Goal: Information Seeking & Learning: Check status

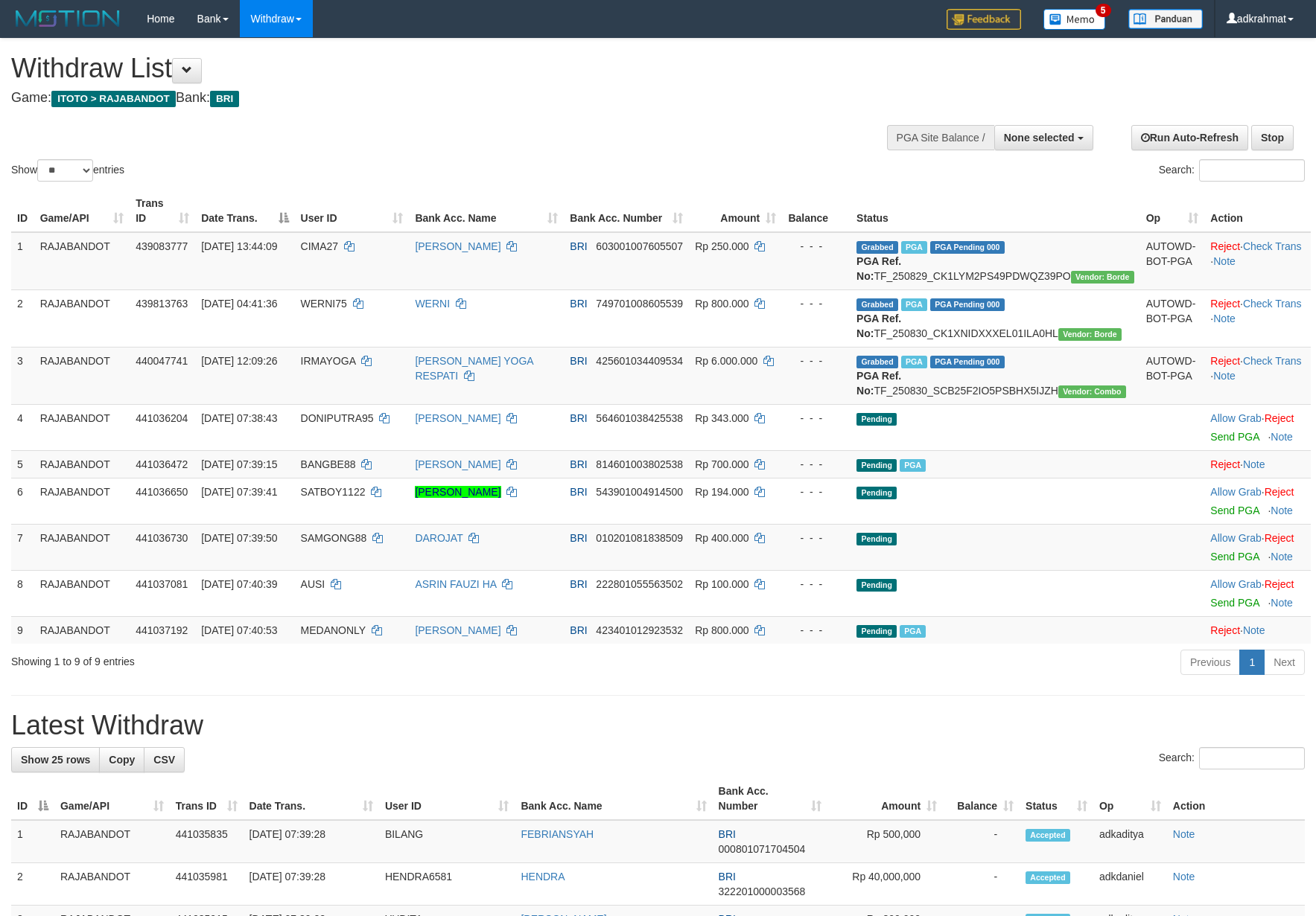
select select
select select "**"
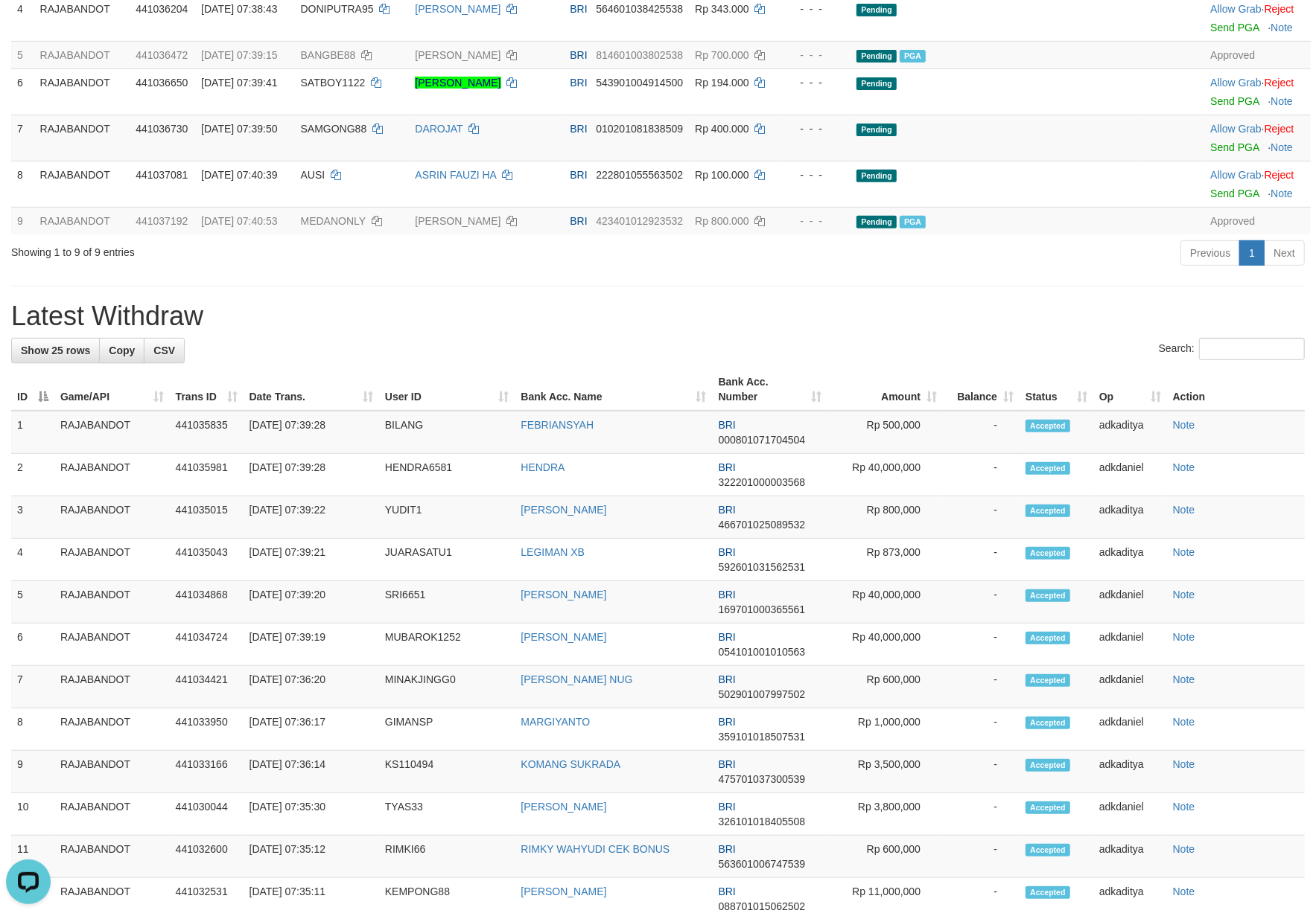
click at [692, 331] on h1 "Latest Withdraw" at bounding box center [658, 316] width 1294 height 30
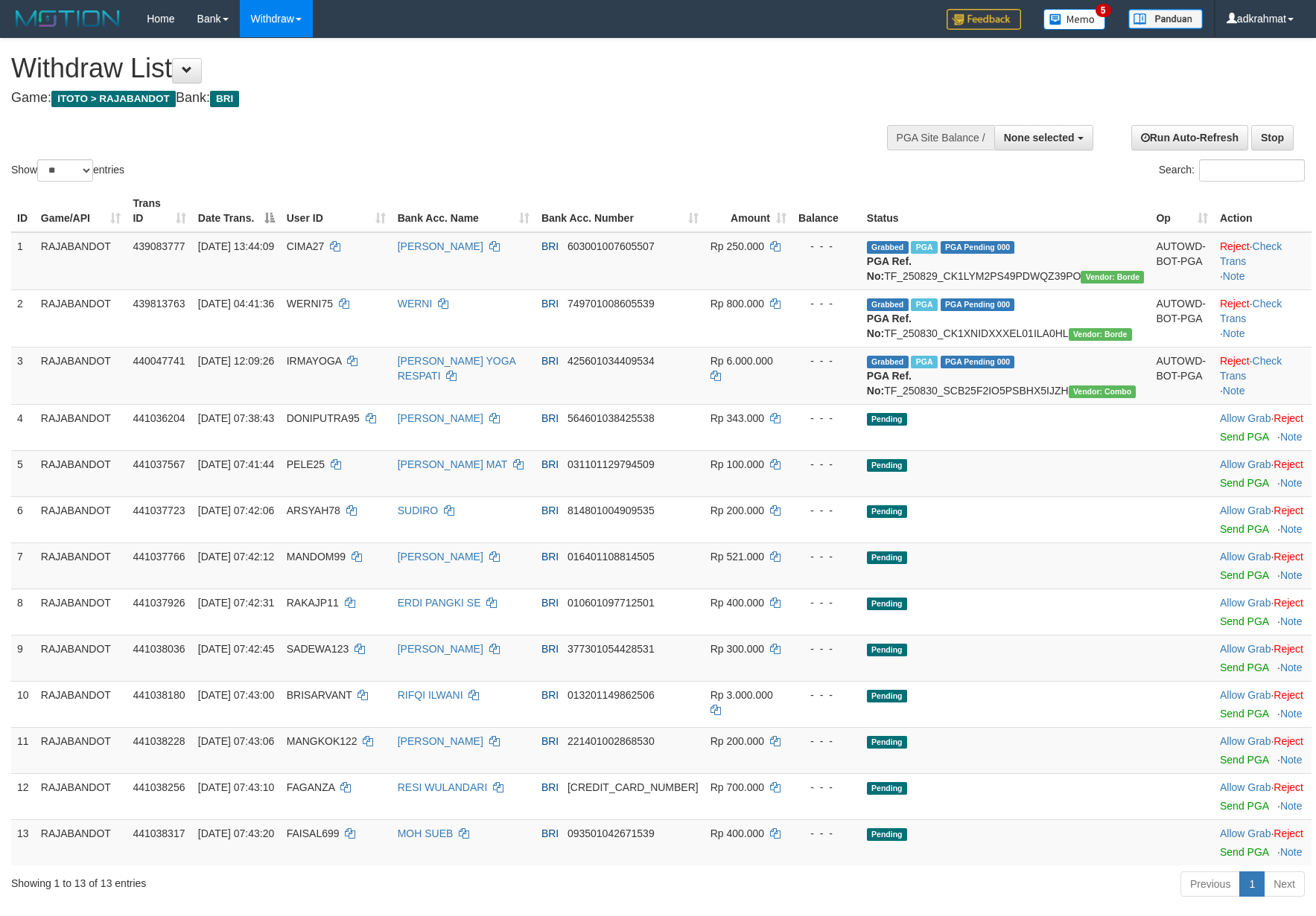
select select
select select "**"
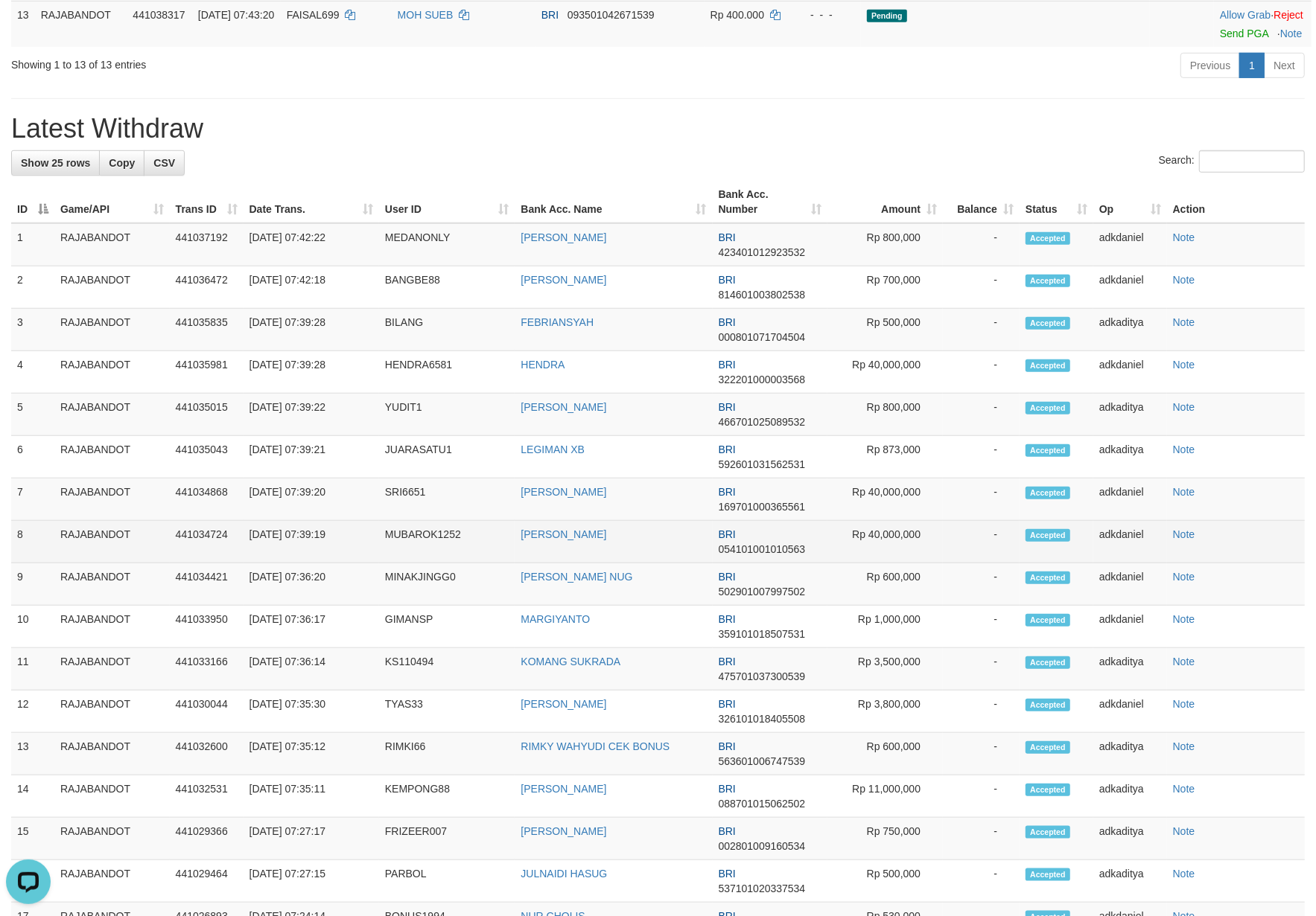
click at [403, 564] on td "MUBAROK1252" at bounding box center [447, 542] width 136 height 43
copy td "MUBAROK1252"
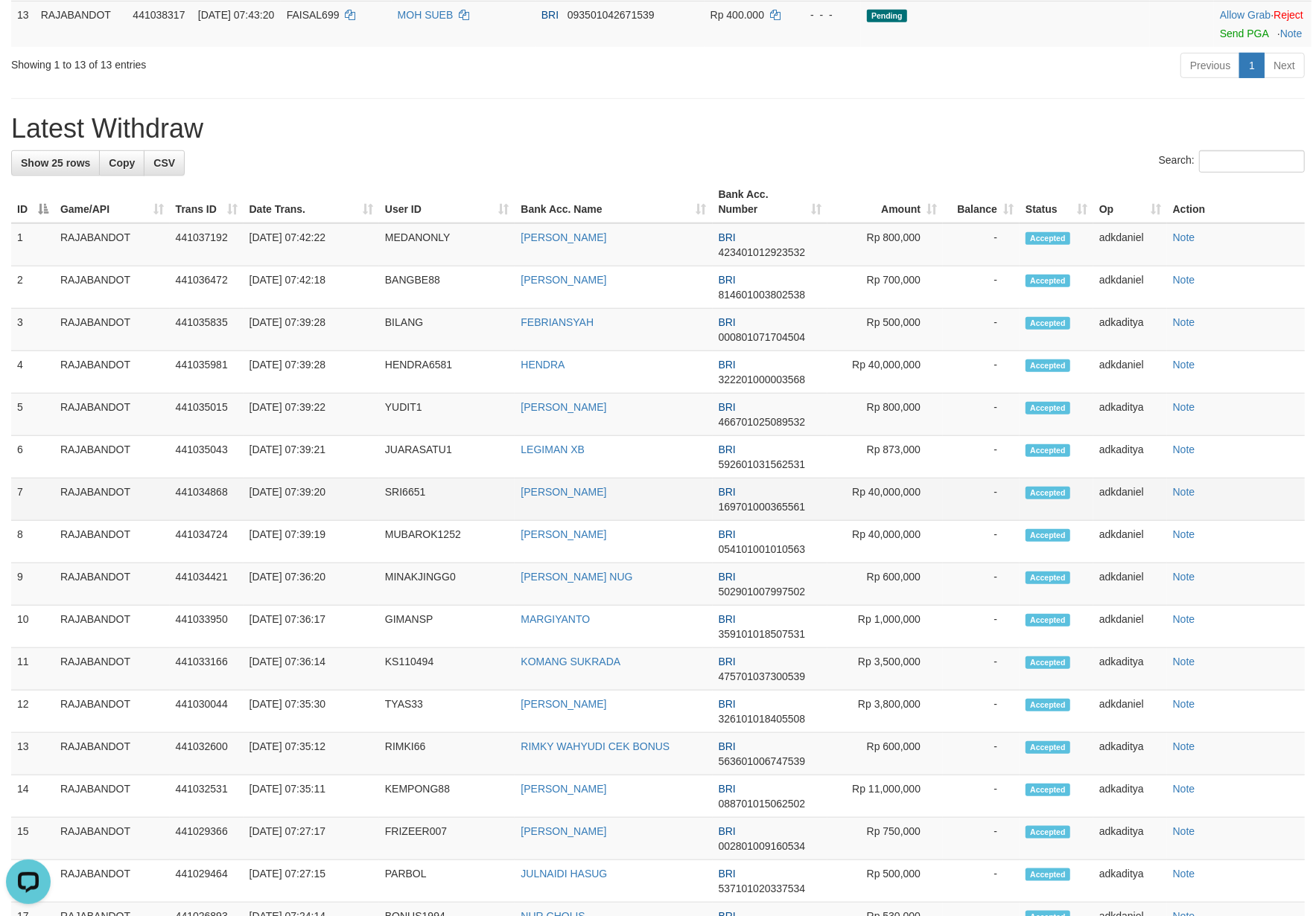
click at [411, 521] on td "SRI6651" at bounding box center [447, 500] width 136 height 43
copy td "SRI6651"
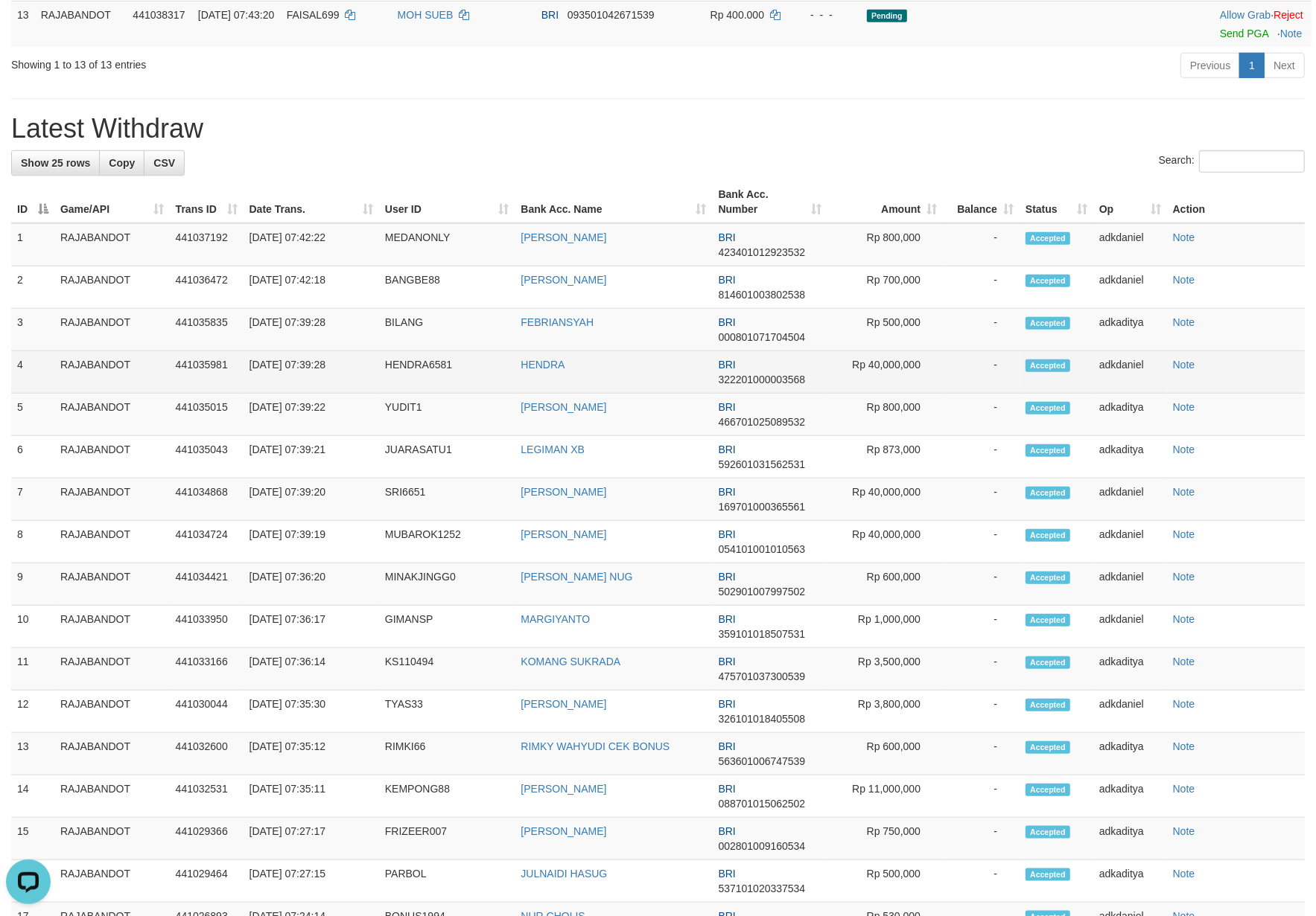
click at [392, 394] on td "HENDRA6581" at bounding box center [447, 372] width 136 height 43
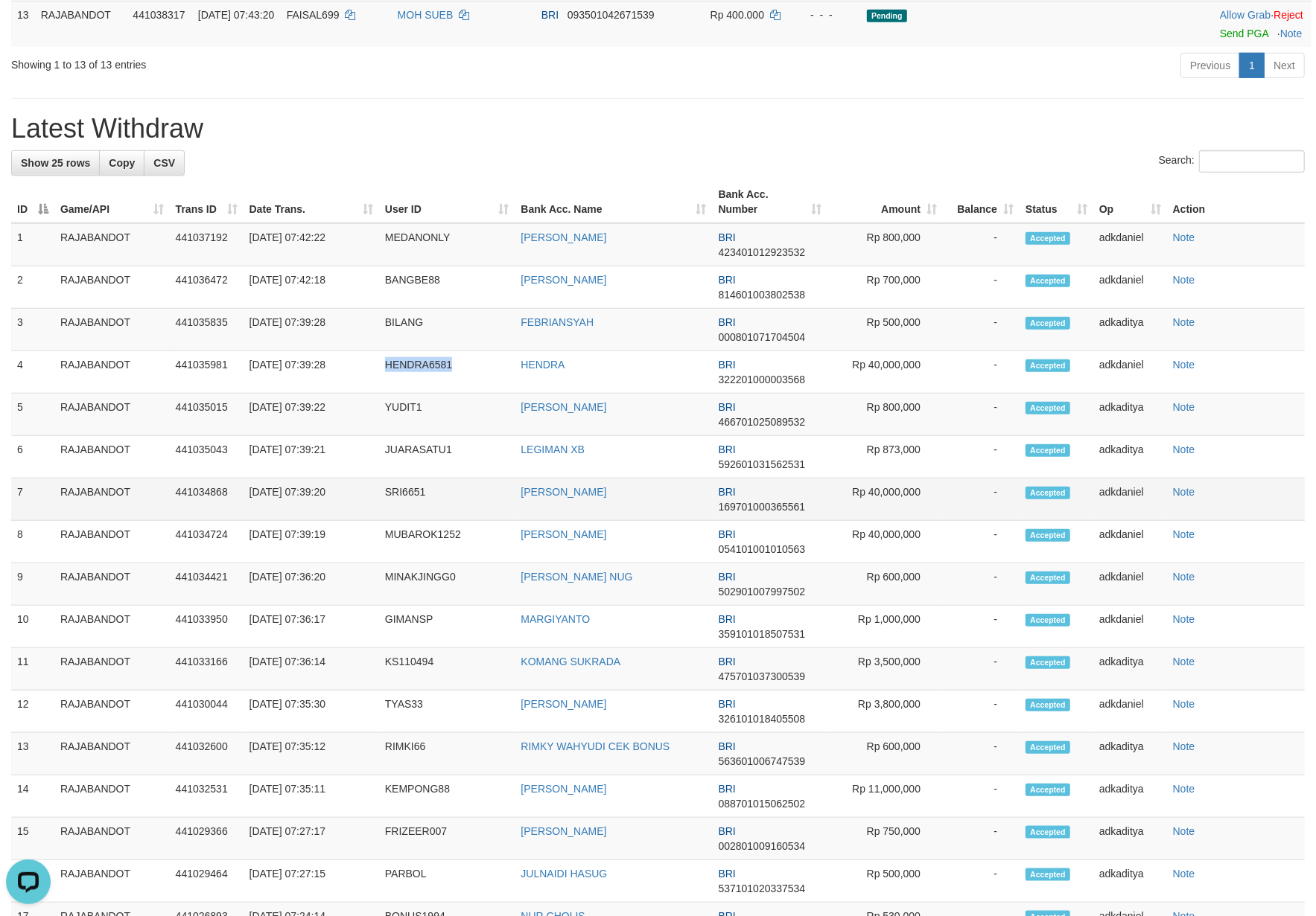
drag, startPoint x: 392, startPoint y: 413, endPoint x: 744, endPoint y: 537, distance: 373.2
click at [409, 394] on td "HENDRA6581" at bounding box center [447, 372] width 136 height 43
copy td "HENDRA6581"
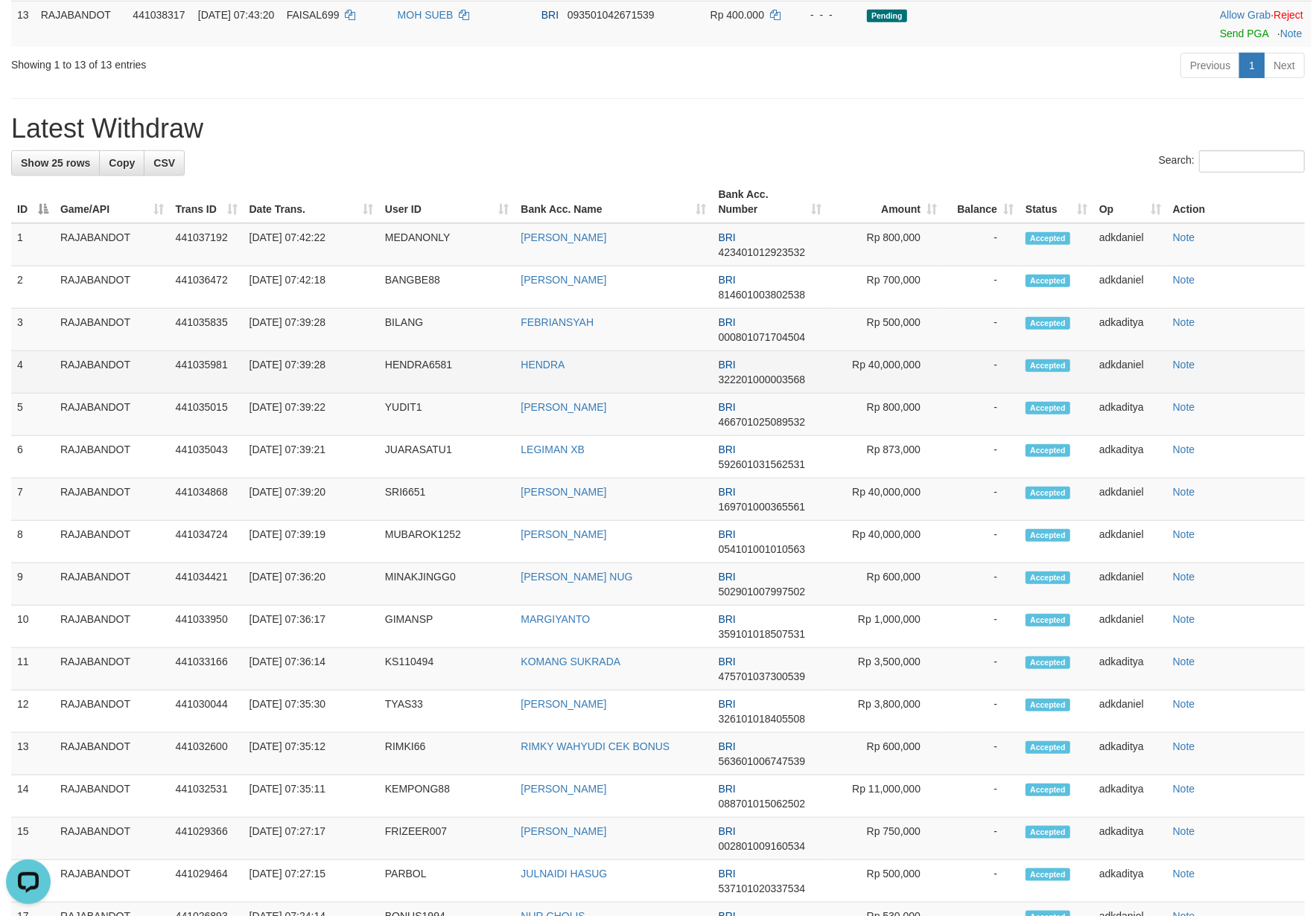
click at [409, 394] on td "HENDRA6581" at bounding box center [447, 372] width 136 height 43
copy td "HENDRA6581"
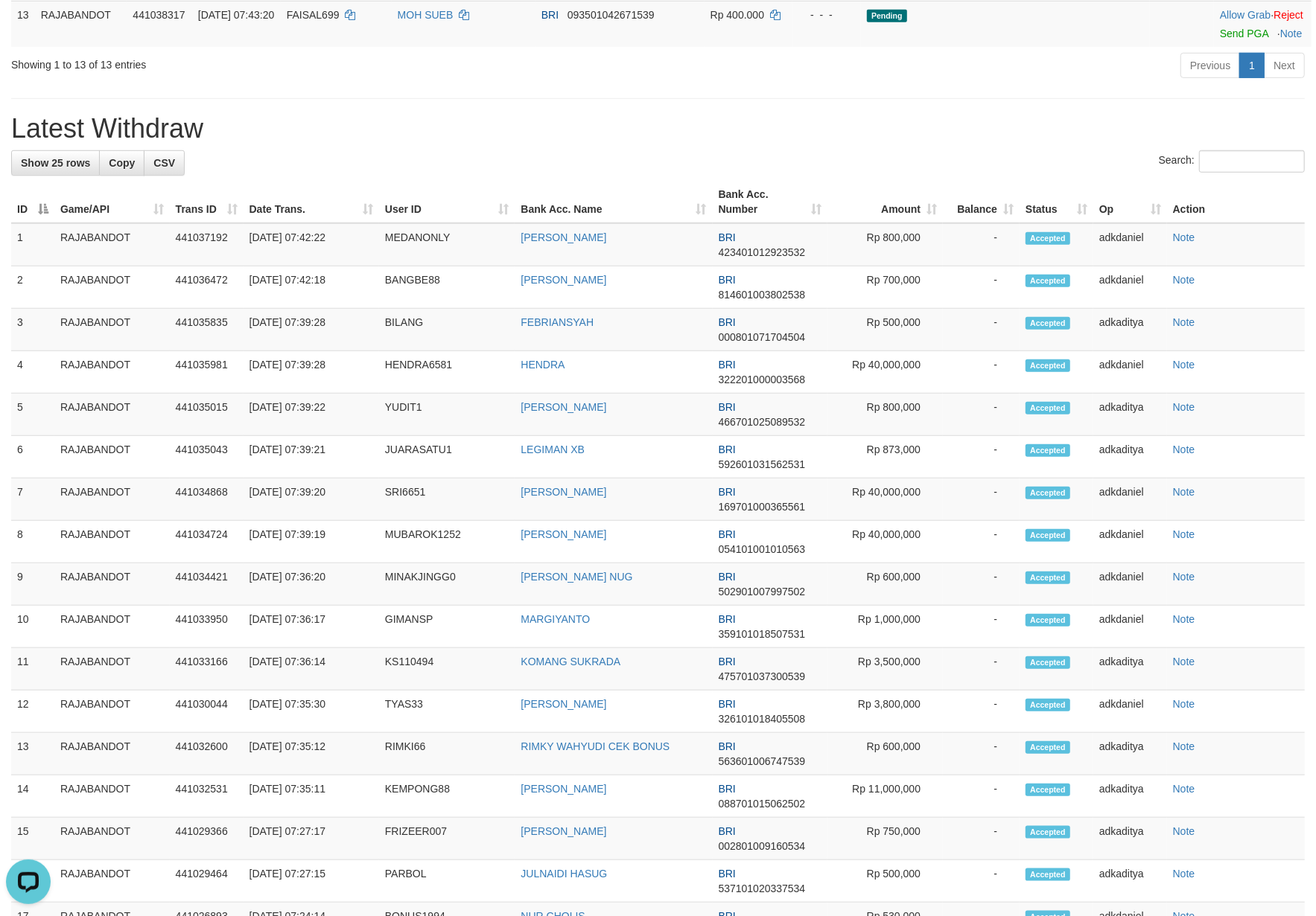
click at [894, 144] on h1 "Latest Withdraw" at bounding box center [658, 129] width 1294 height 30
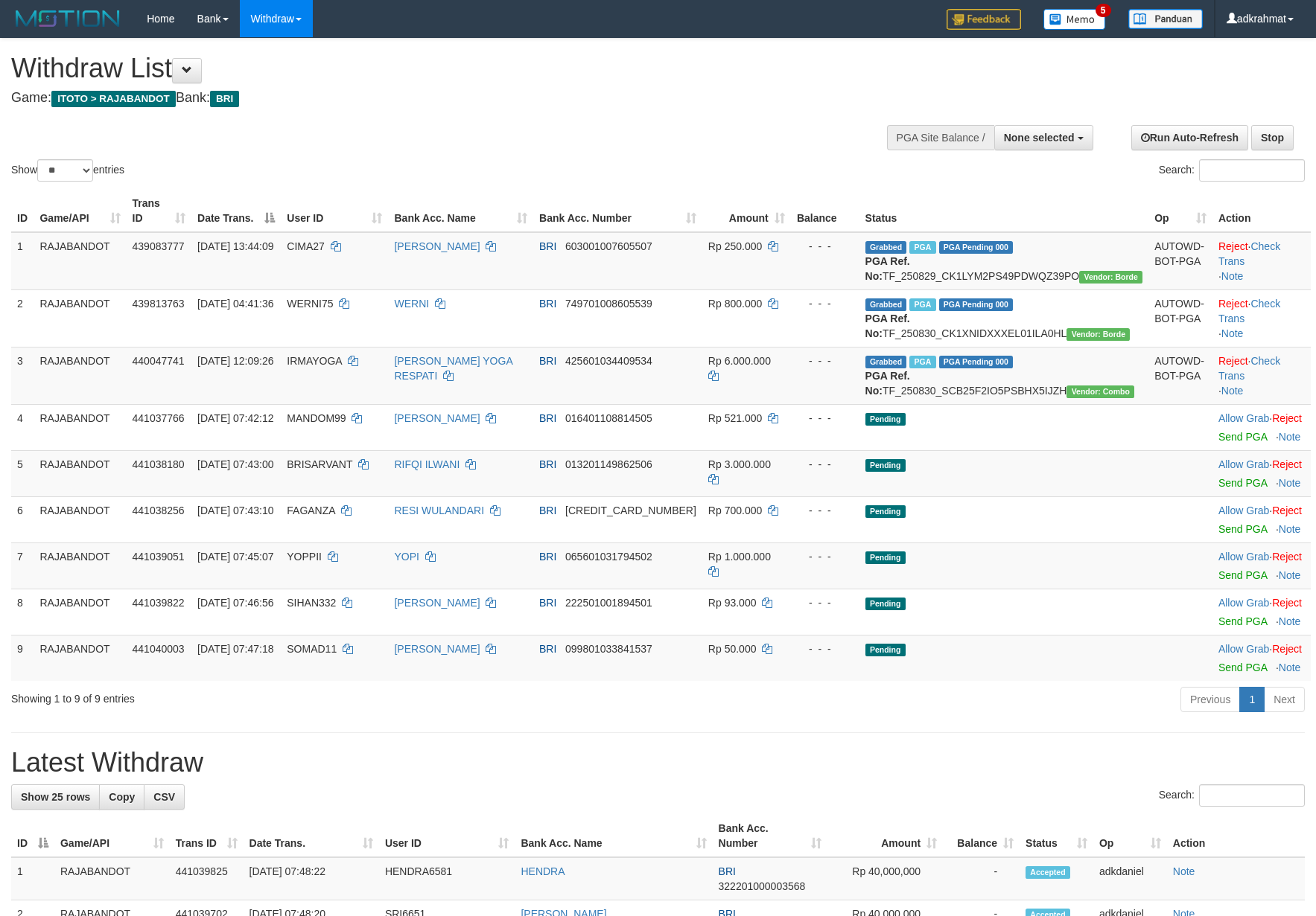
select select
select select "**"
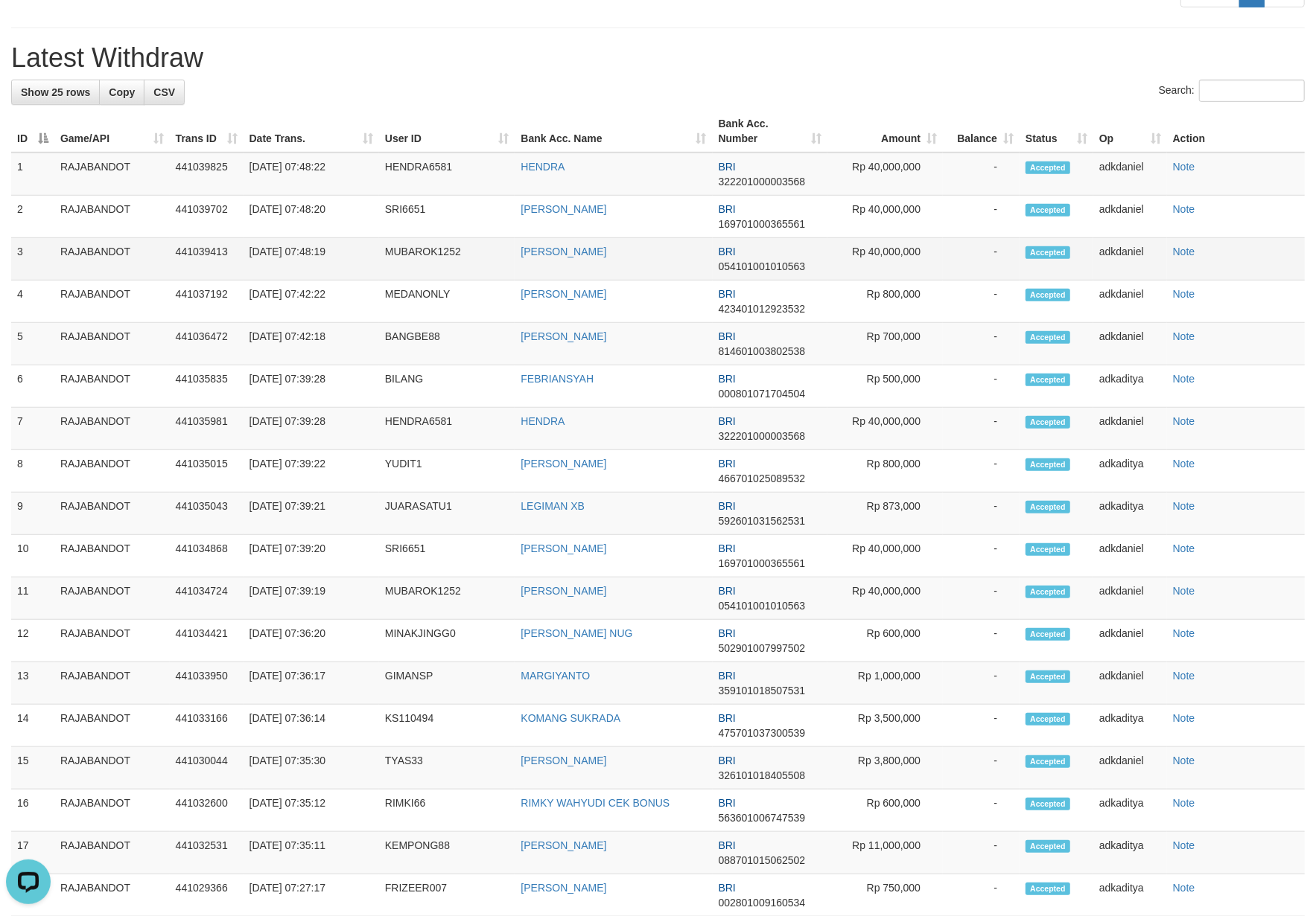
click at [435, 280] on td "MUBAROK1252" at bounding box center [447, 259] width 136 height 43
copy td "MUBAROK1252"
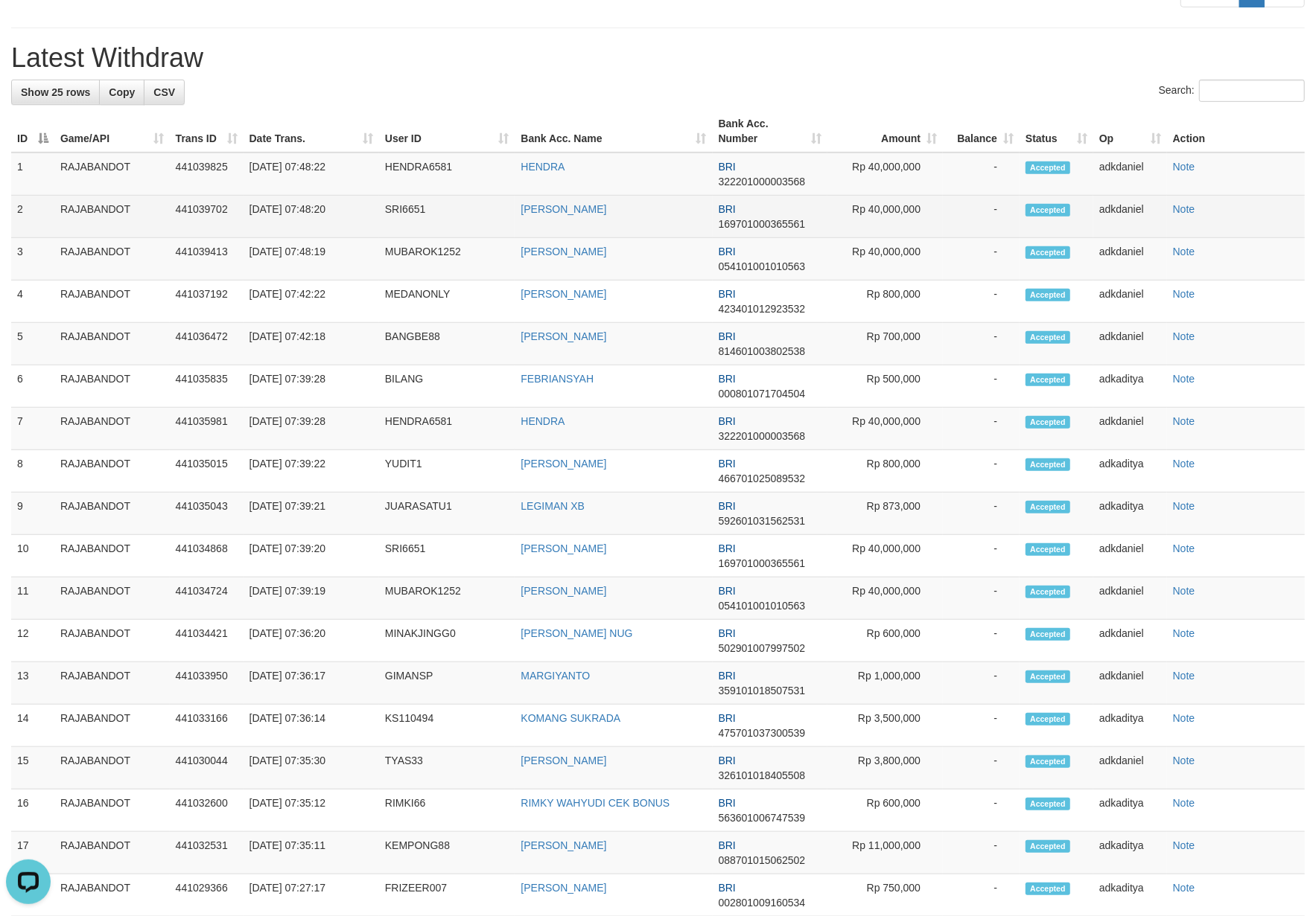
click at [394, 239] on td "SRI6651" at bounding box center [447, 217] width 136 height 43
copy td "SRI6651"
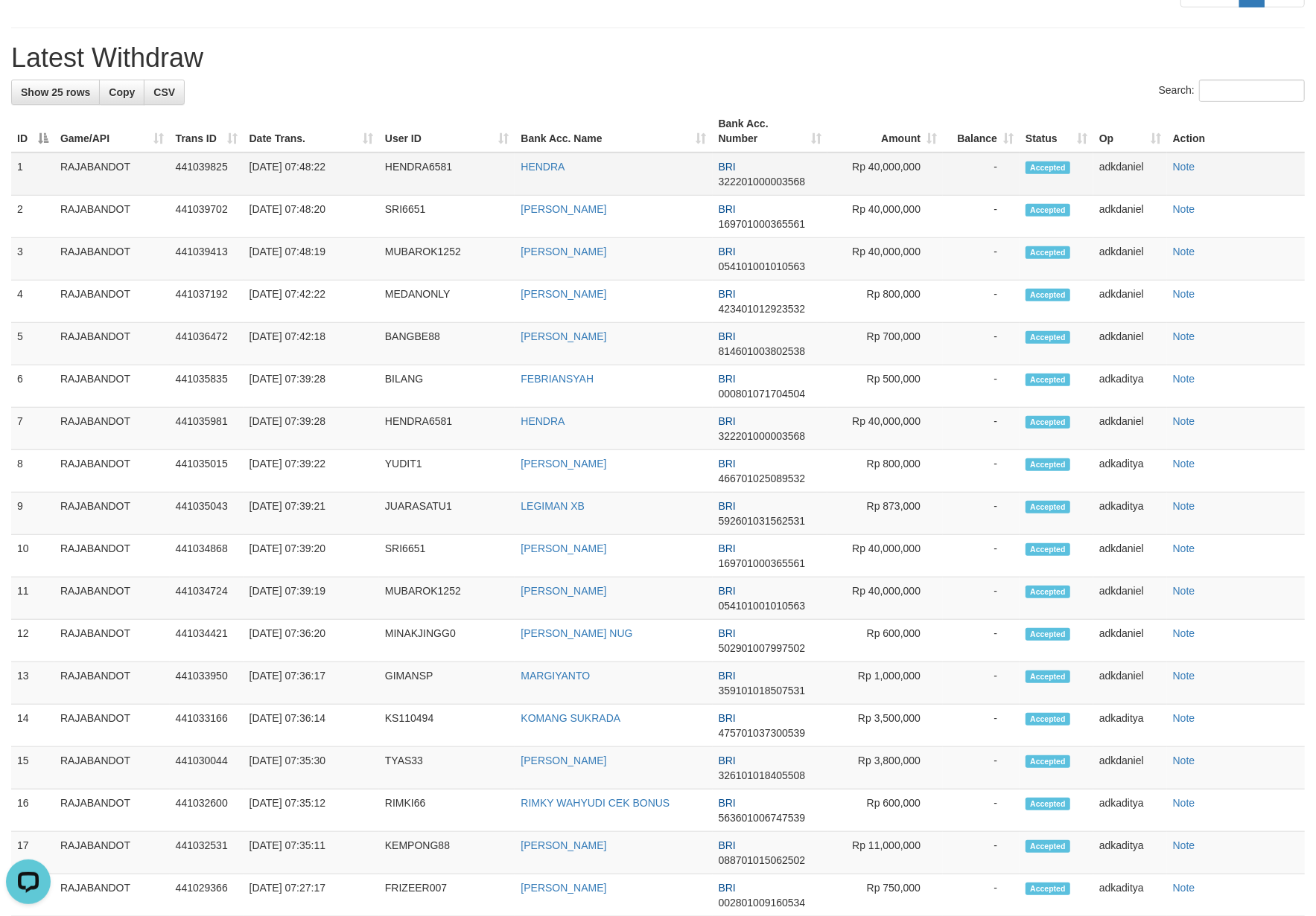
click at [419, 196] on td "HENDRA6581" at bounding box center [447, 174] width 136 height 43
copy td "HENDRA6581"
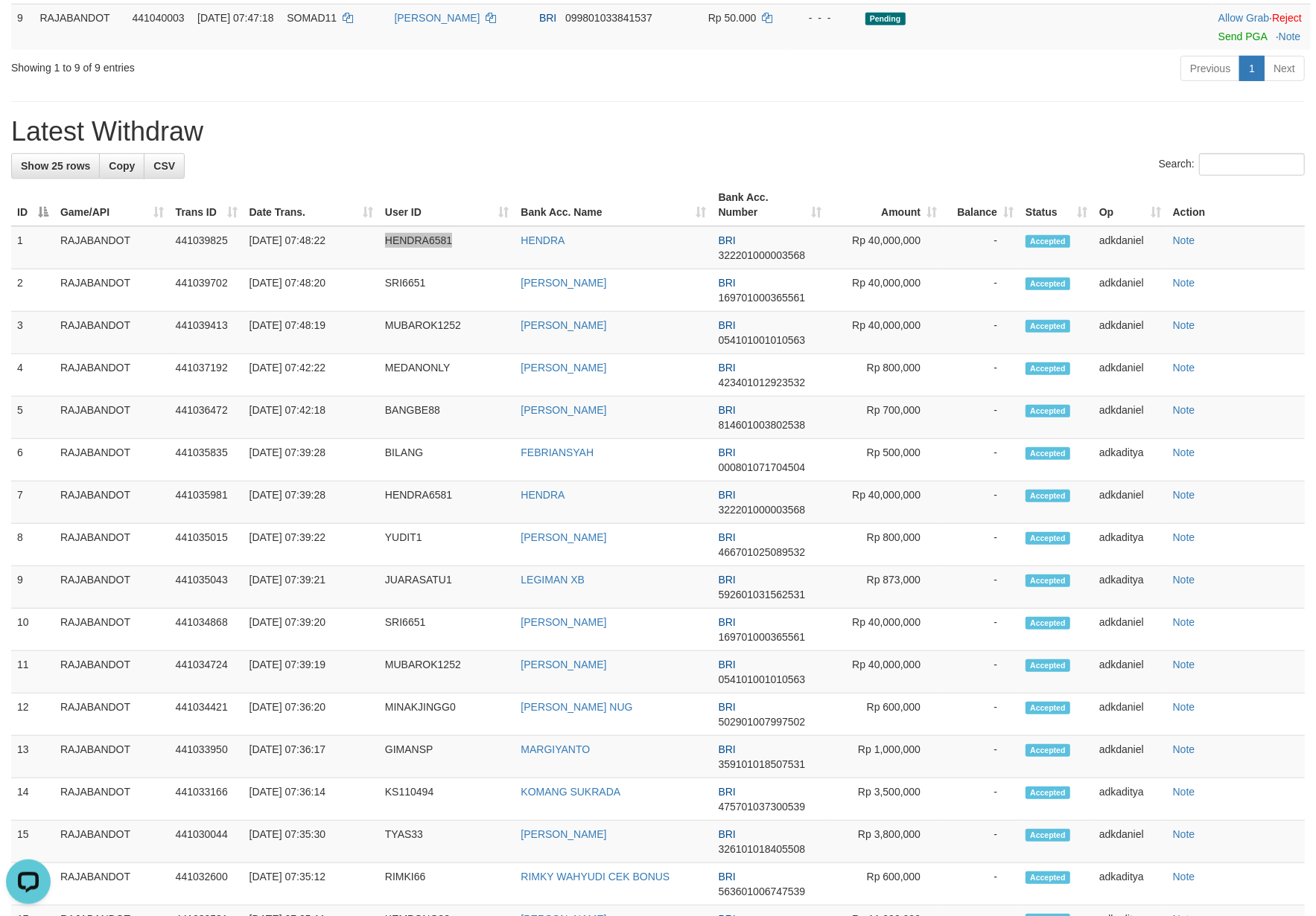
scroll to position [612, 0]
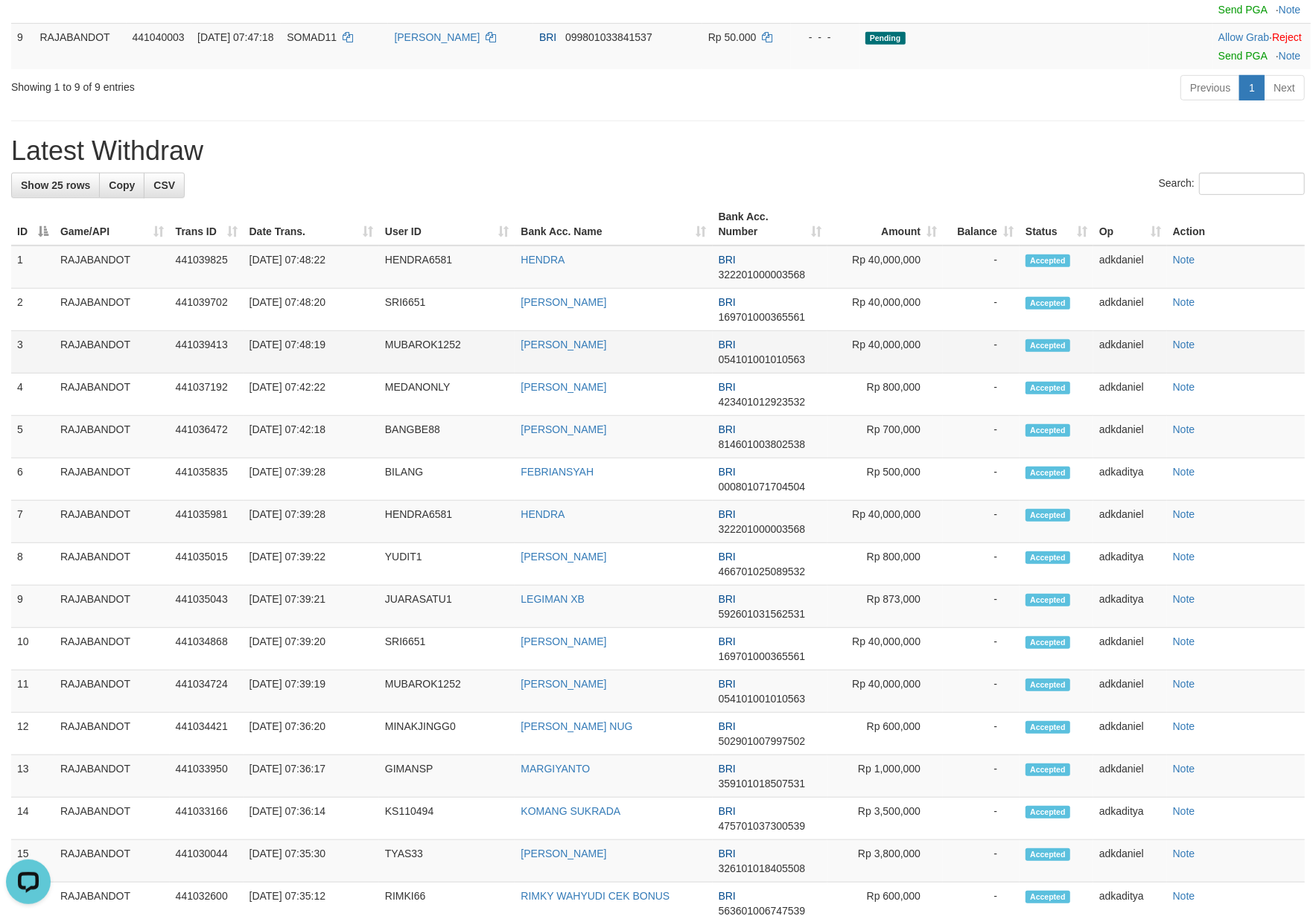
click at [426, 374] on td "MUBAROK1252" at bounding box center [447, 352] width 136 height 43
copy td "MUBAROK1252"
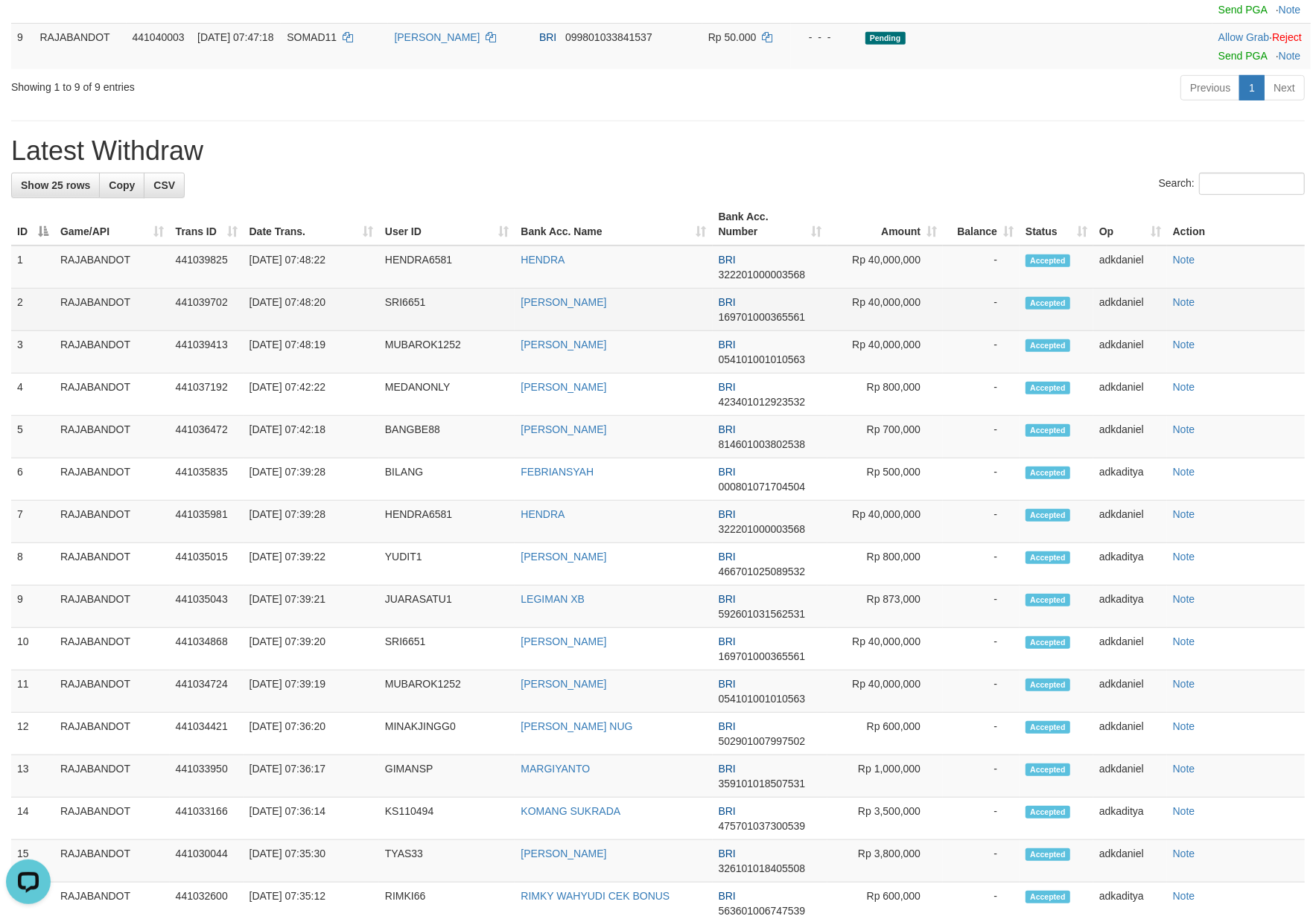
click at [423, 331] on td "SRI6651" at bounding box center [447, 310] width 136 height 43
copy td "SRI6651"
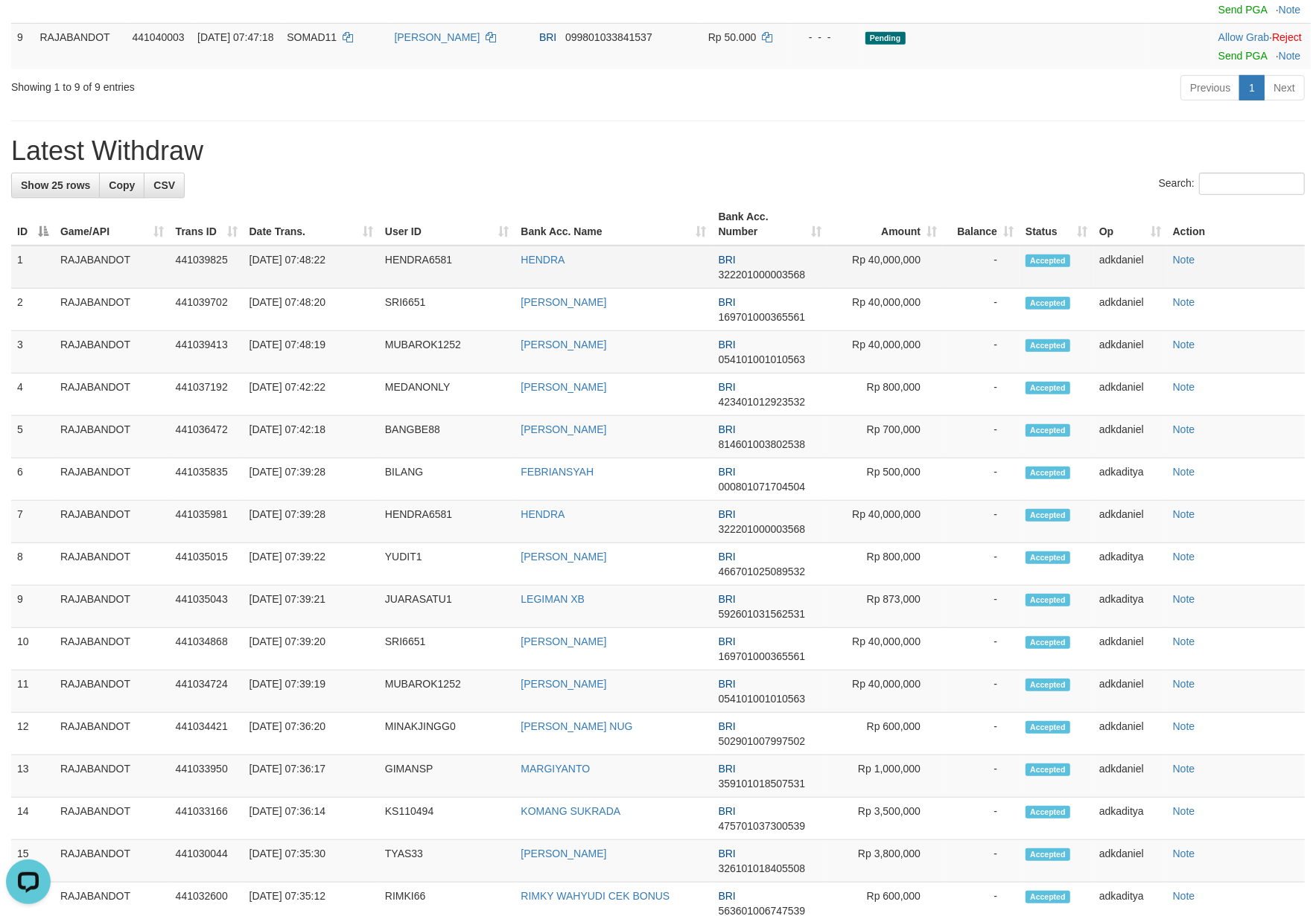
click at [410, 289] on td "HENDRA6581" at bounding box center [447, 268] width 136 height 43
copy td "HENDRA6581"
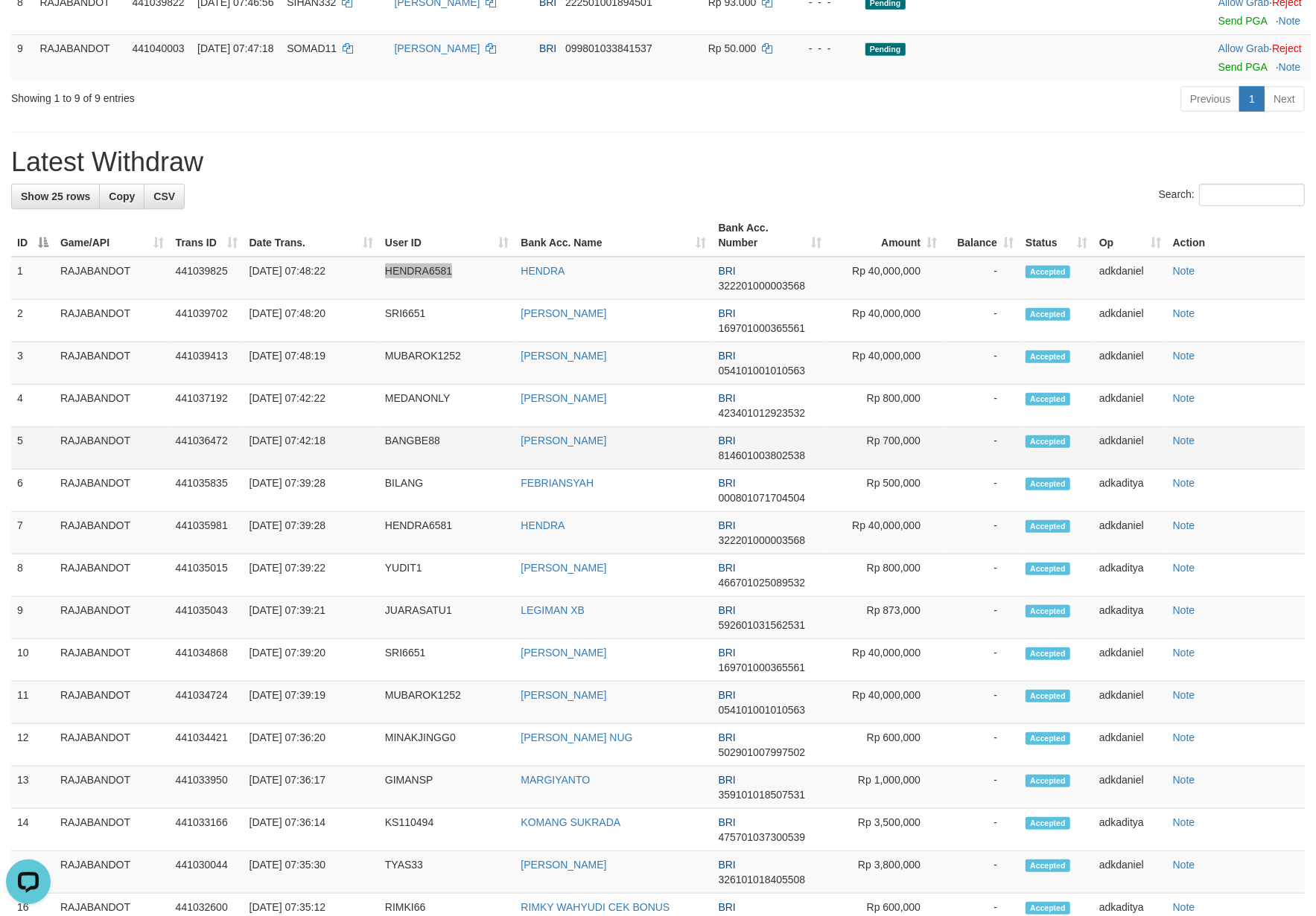
scroll to position [0, 0]
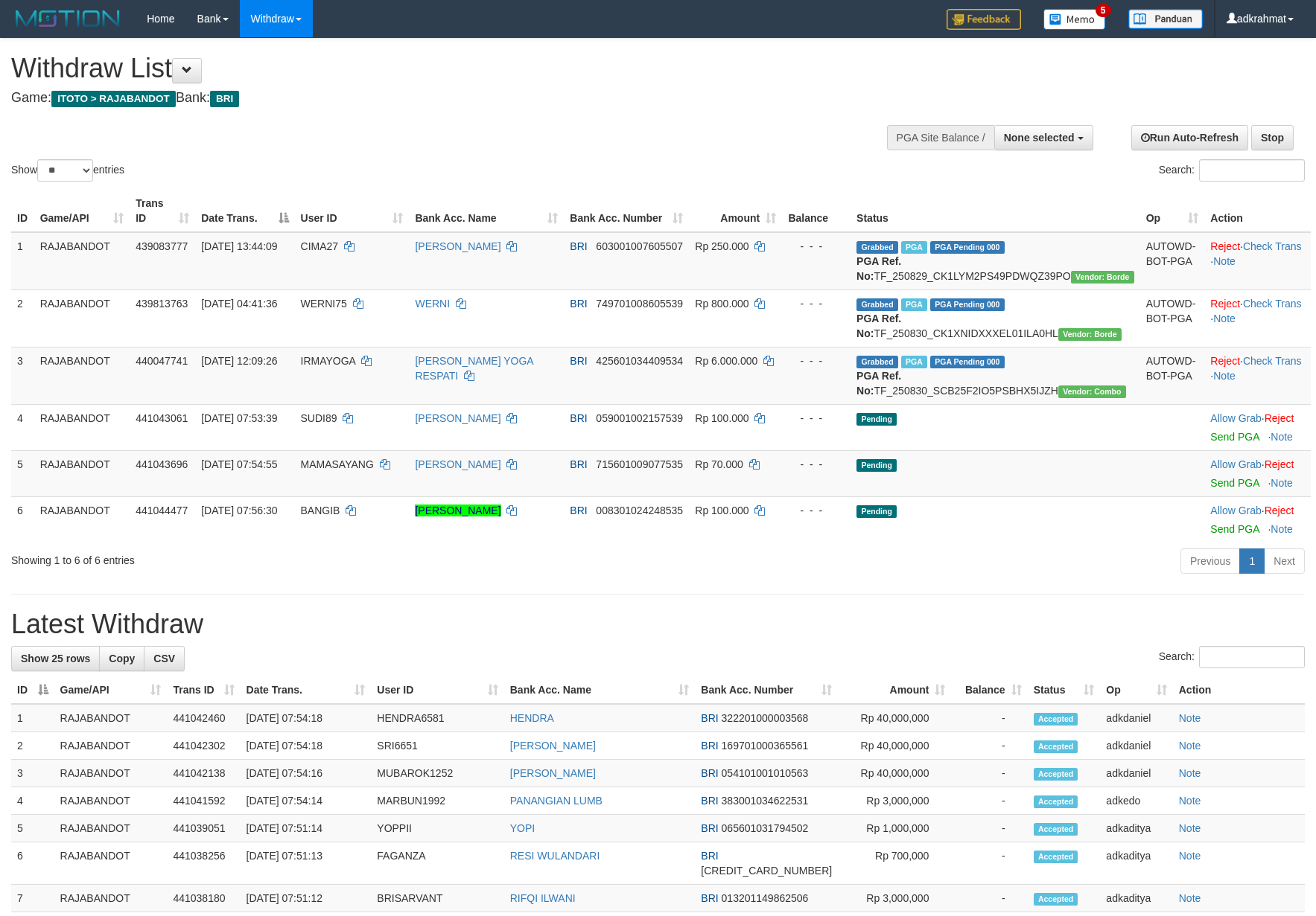
select select
select select "**"
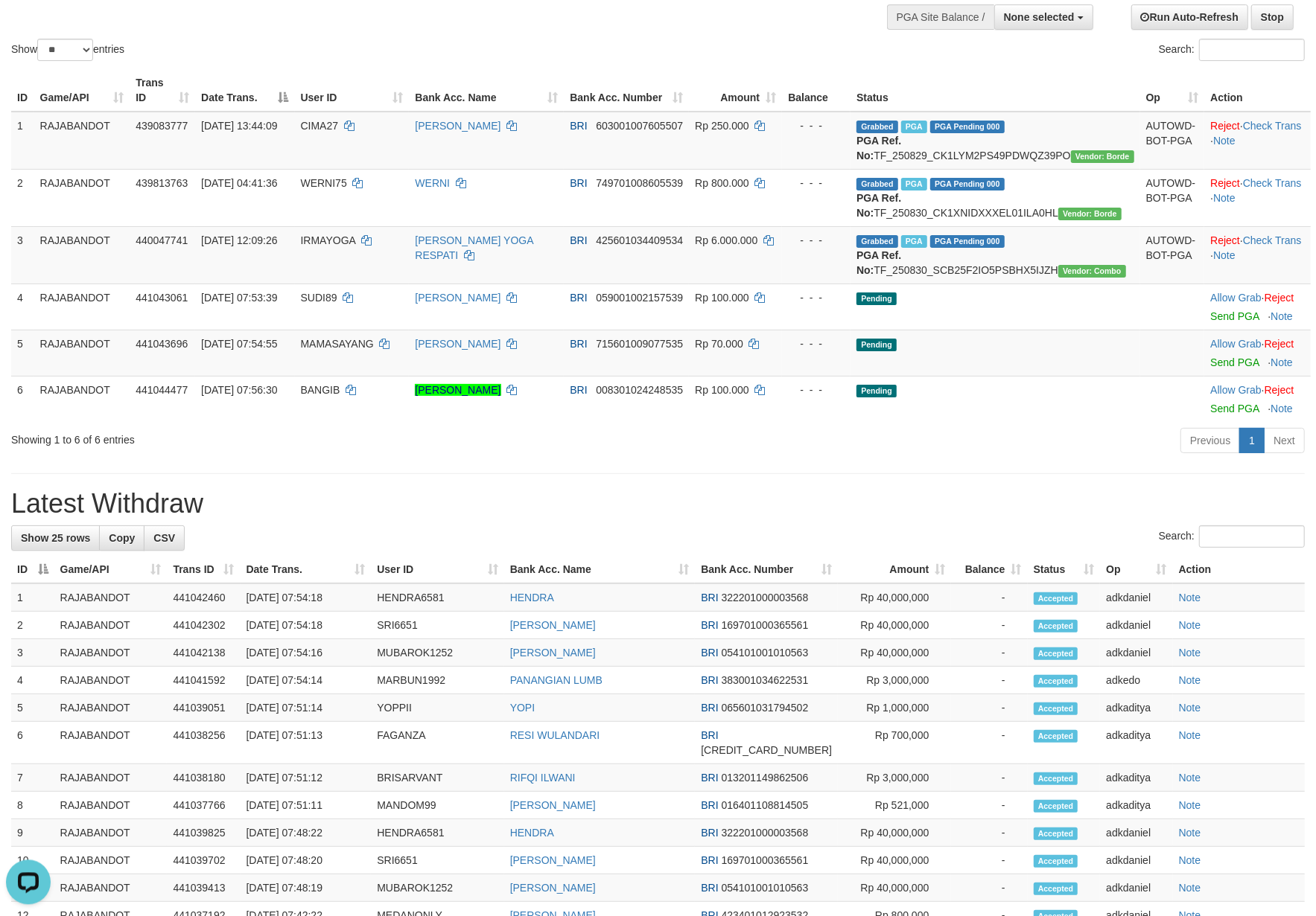
scroll to position [205, 0]
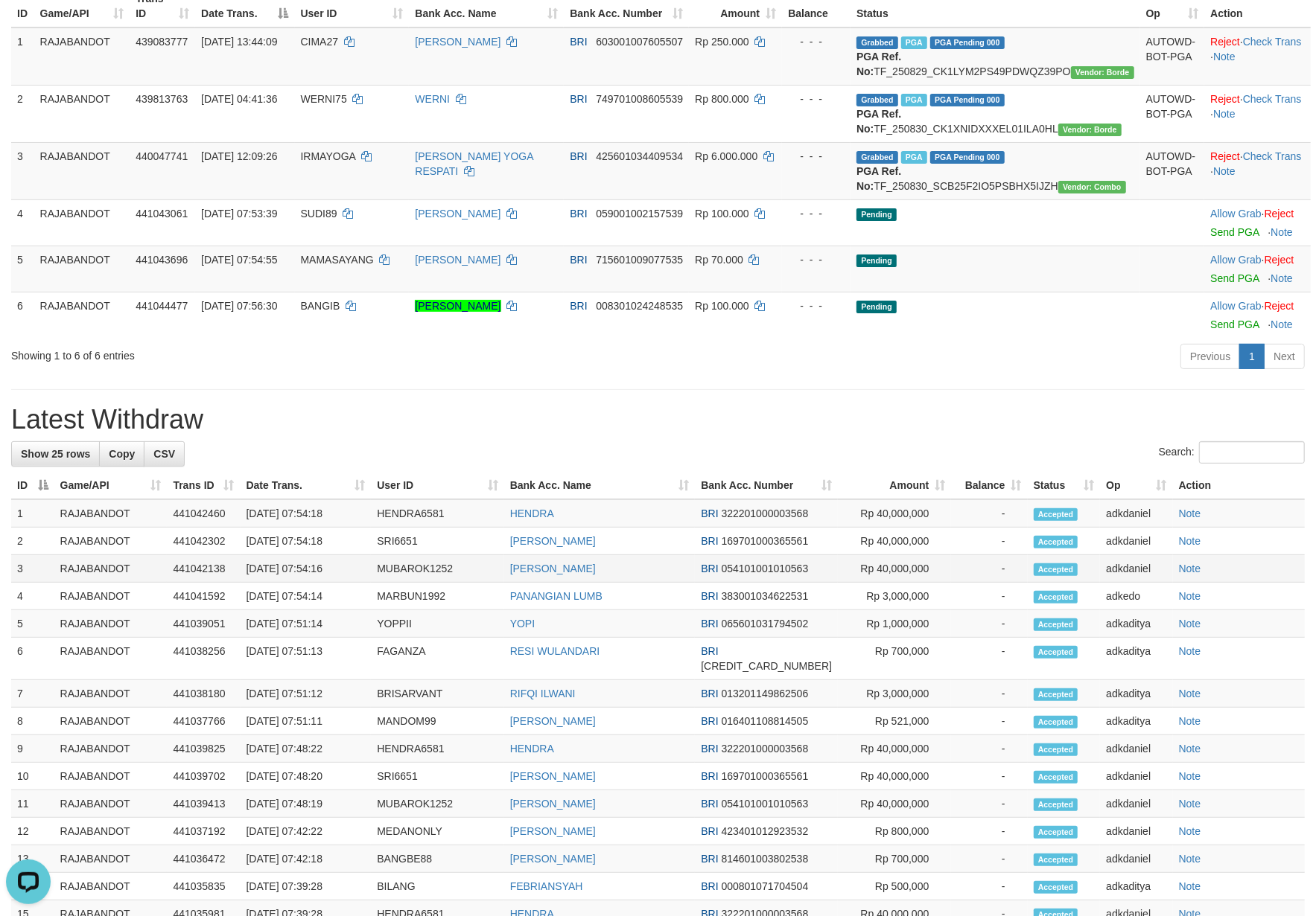
click at [420, 583] on td "MUBAROK1252" at bounding box center [437, 569] width 132 height 28
copy td "MUBAROK1252"
click at [401, 556] on td "SRI6651" at bounding box center [437, 541] width 132 height 28
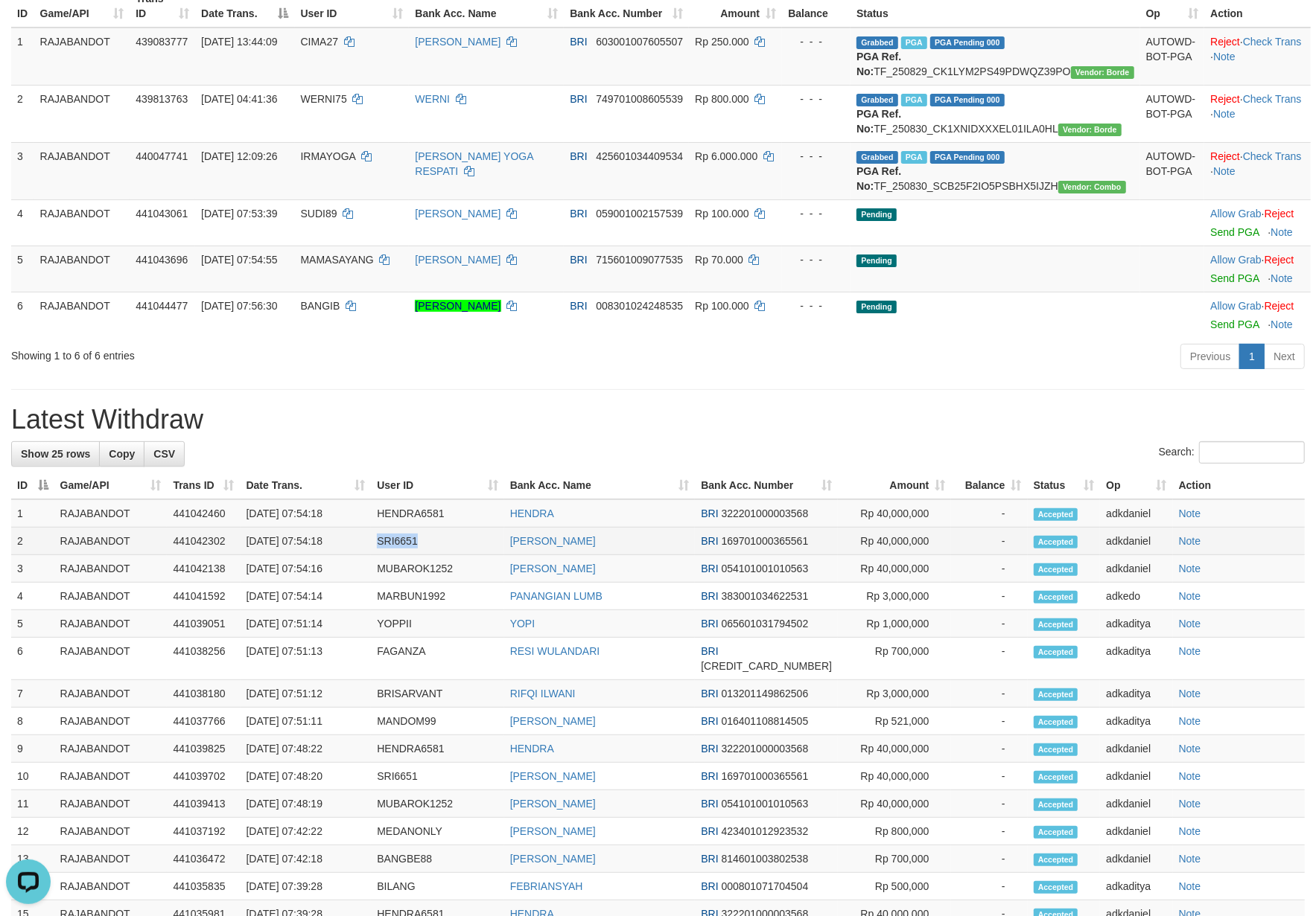
copy td "SRI6651"
click at [432, 528] on td "HENDRA6581" at bounding box center [437, 514] width 132 height 28
copy td "HENDRA6581"
click at [730, 452] on div "**********" at bounding box center [658, 561] width 1316 height 1454
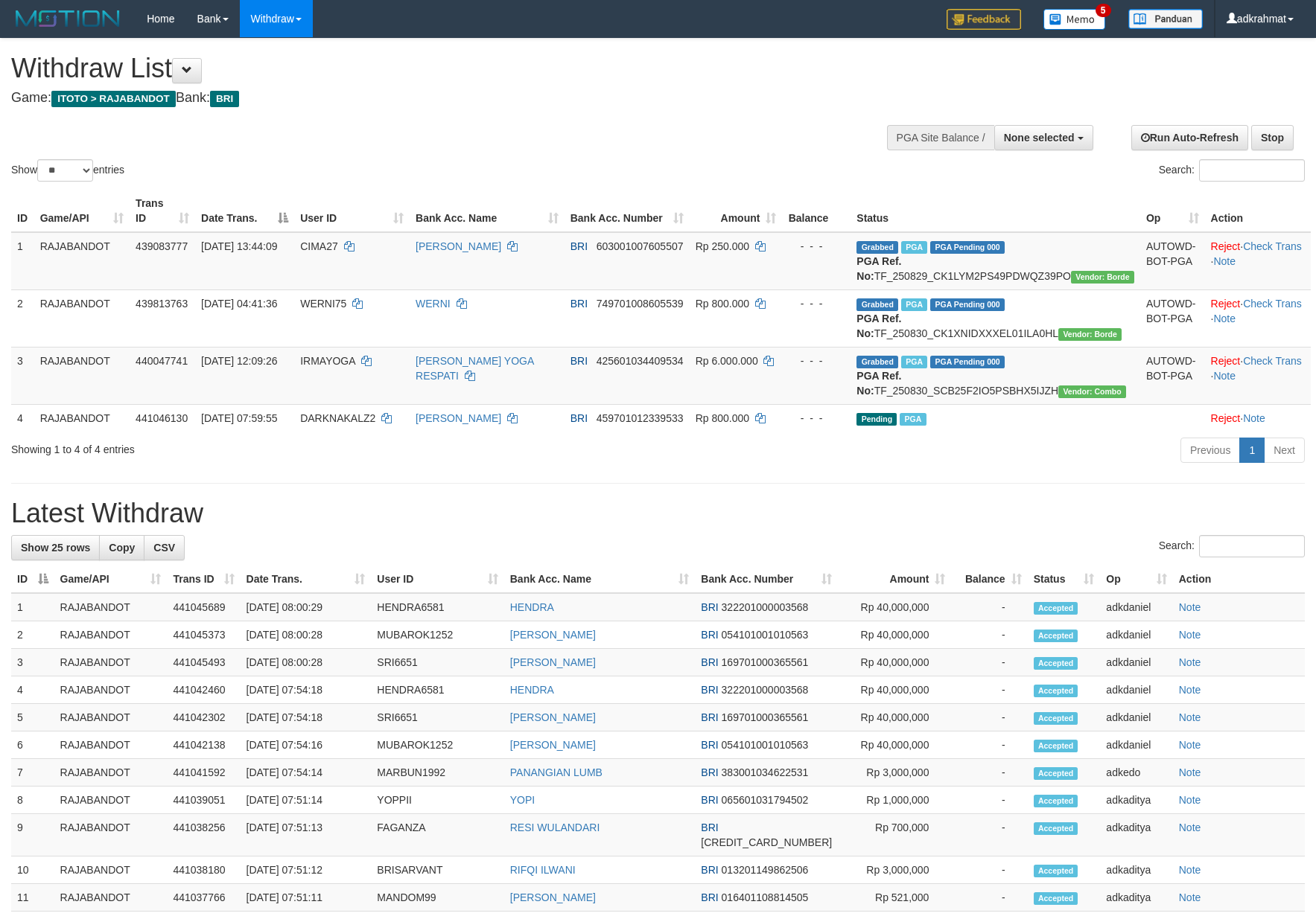
select select
select select "**"
click at [420, 677] on td "SRI6651" at bounding box center [437, 663] width 132 height 28
copy td "SRI6651"
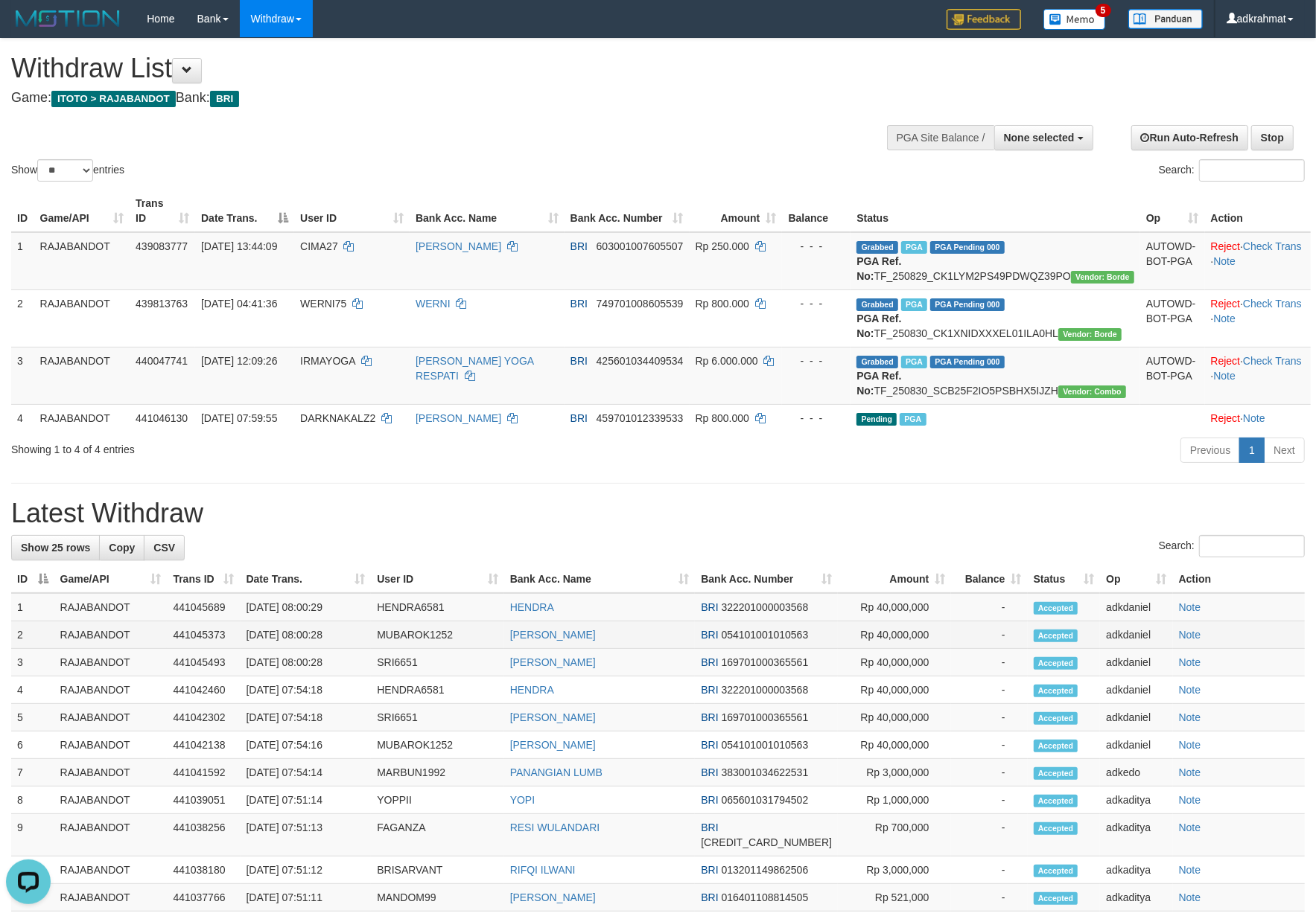
click at [432, 649] on td "MUBAROK1252" at bounding box center [437, 635] width 132 height 28
copy td "MUBAROK1252"
click at [438, 621] on td "HENDRA6581" at bounding box center [437, 607] width 132 height 28
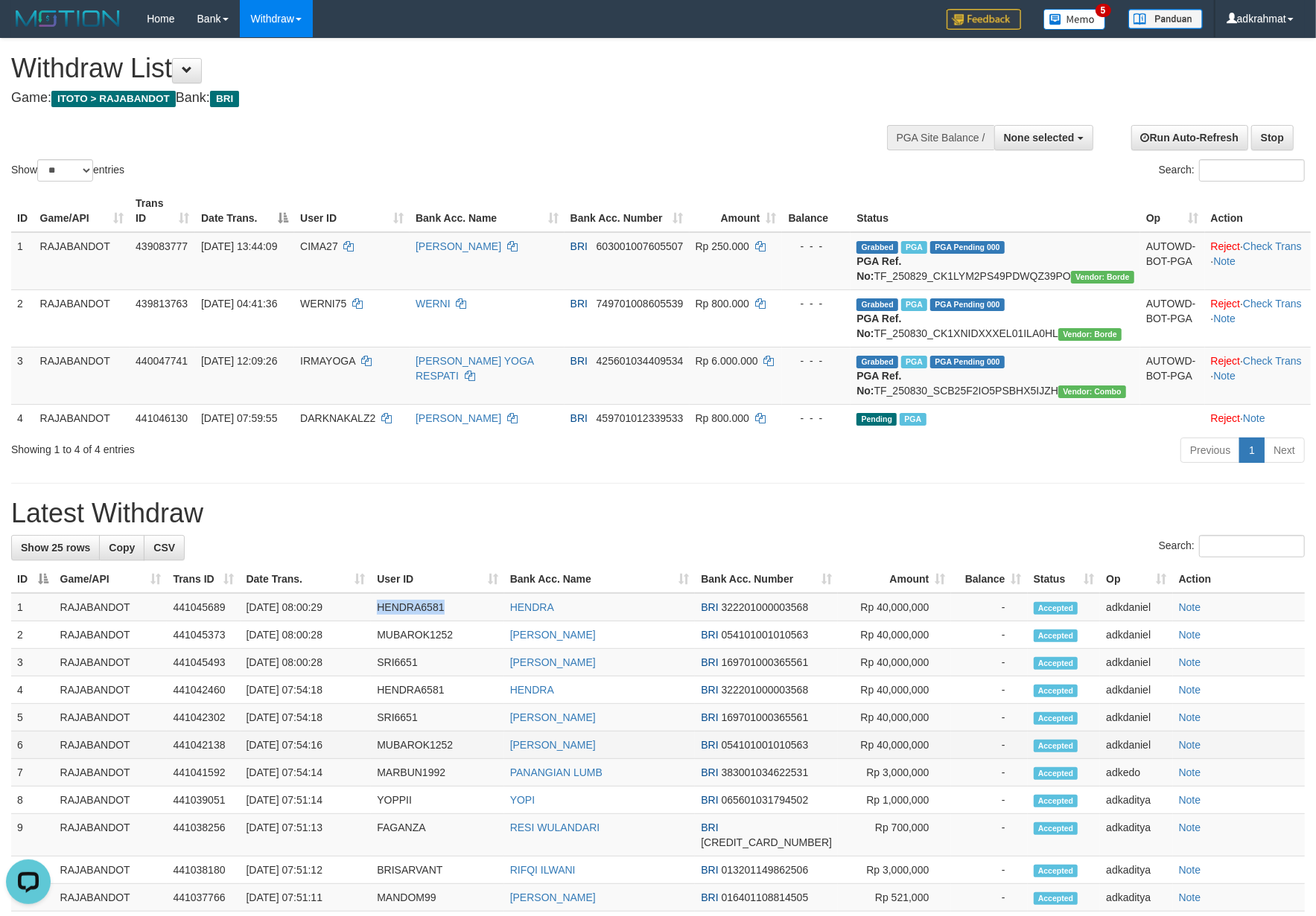
copy td "HENDRA6581"
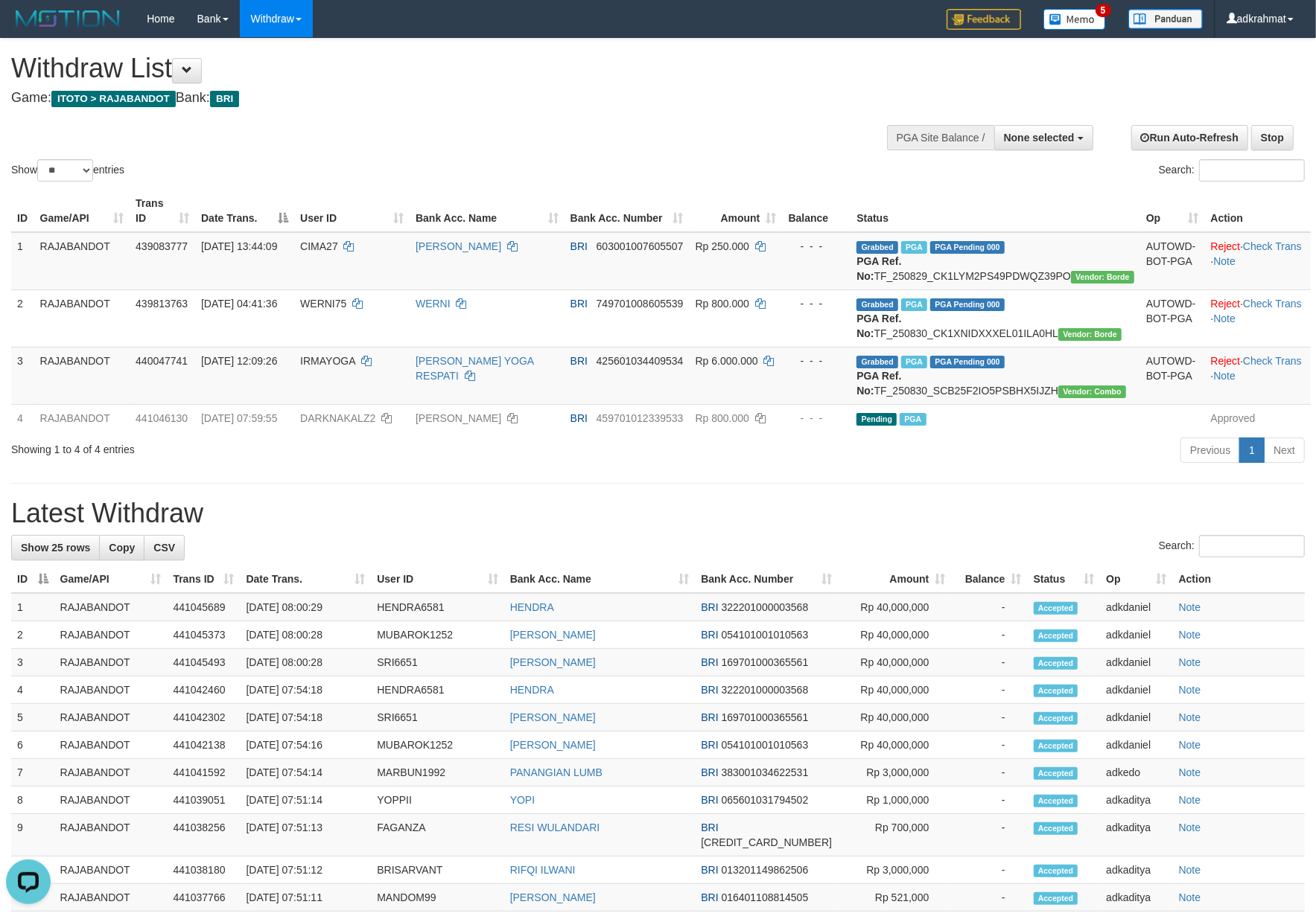
click at [702, 138] on div "Show ** ** ** *** entries Search:" at bounding box center [658, 111] width 1316 height 146
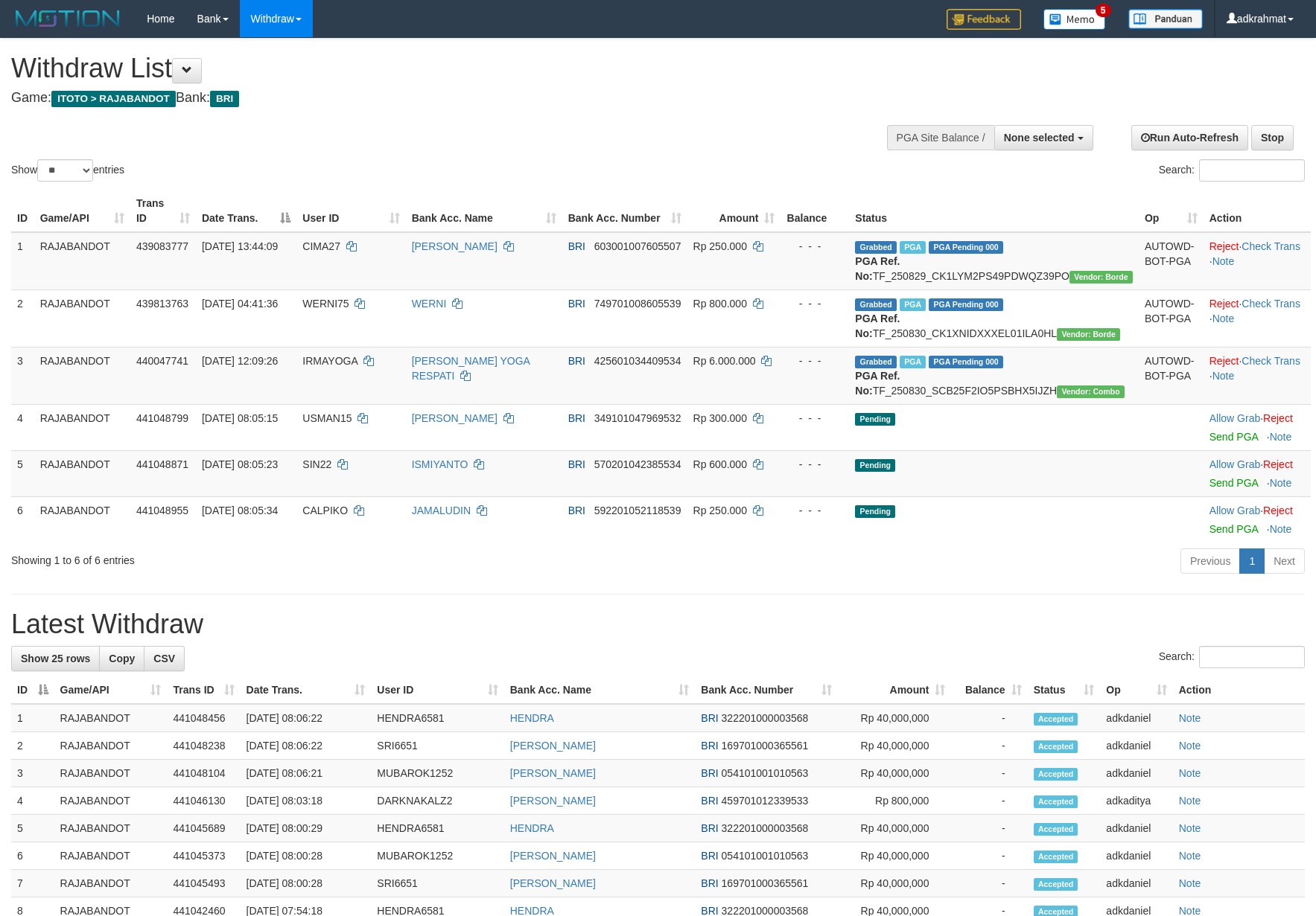
select select
select select "**"
click at [753, 639] on h1 "Latest Withdraw" at bounding box center [658, 624] width 1294 height 30
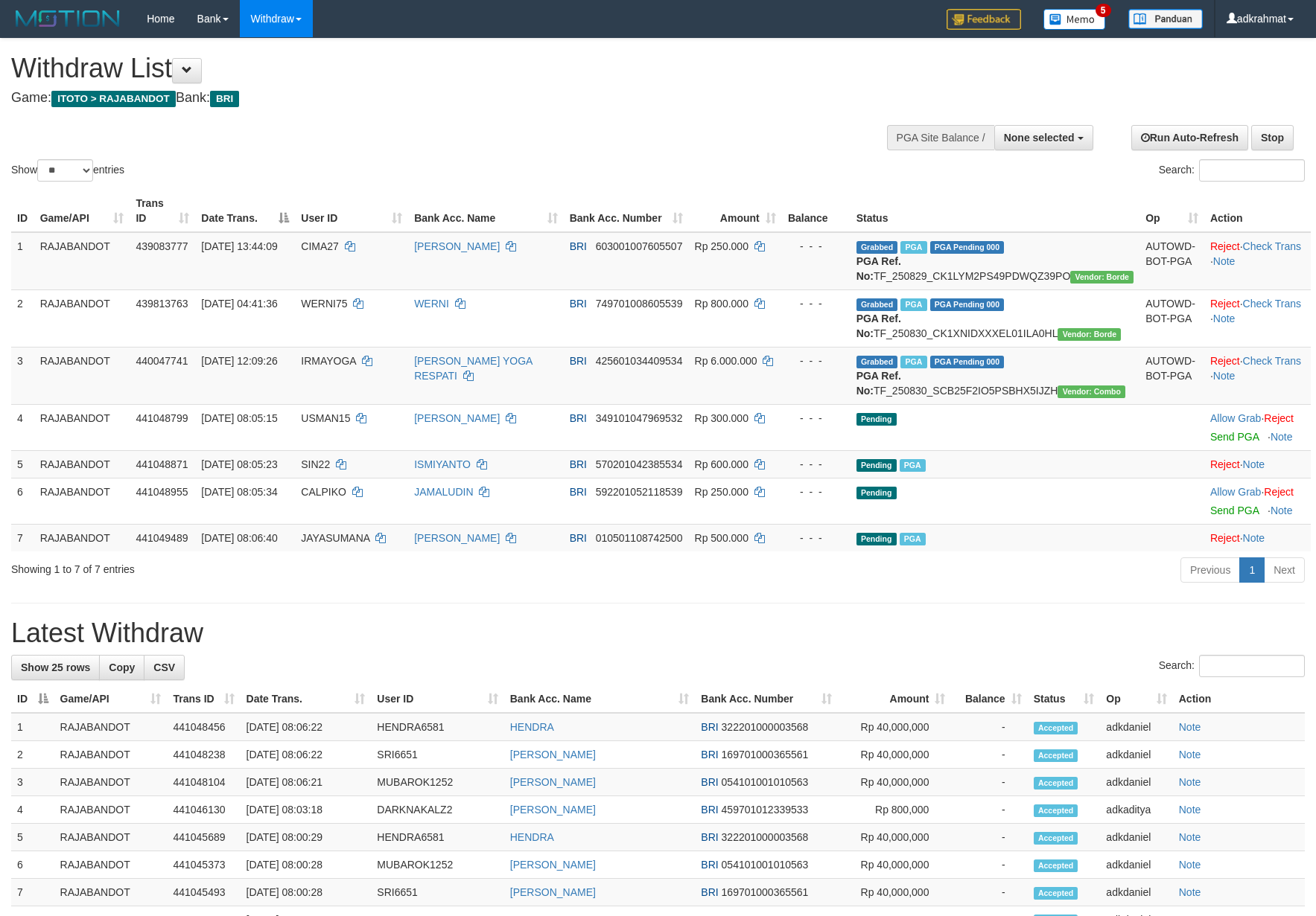
select select
select select "**"
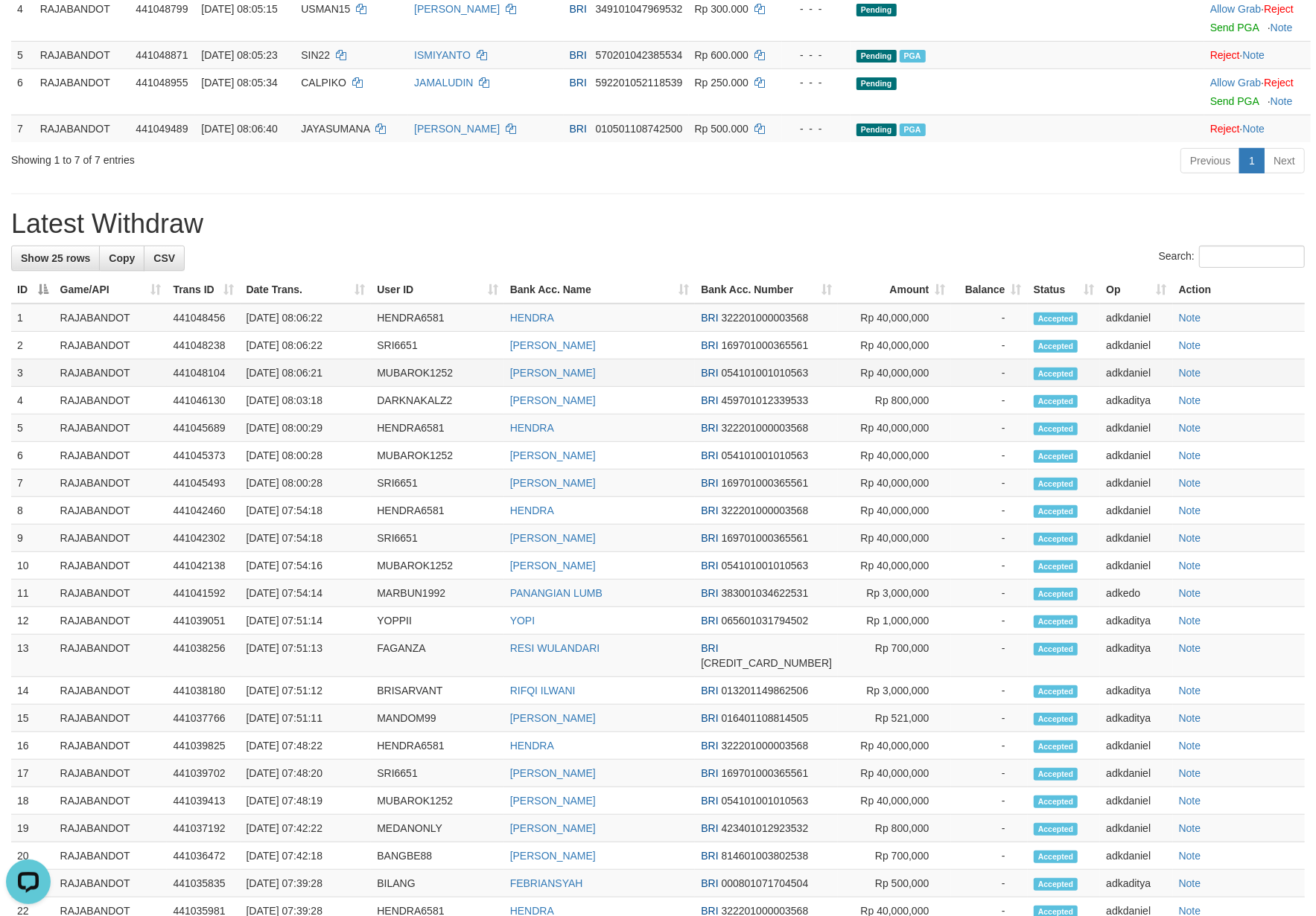
click at [423, 387] on td "MUBAROK1252" at bounding box center [437, 373] width 132 height 28
copy td "MUBAROK1252"
click at [402, 360] on td "SRI6651" at bounding box center [437, 345] width 132 height 28
click at [404, 360] on td "SRI6651" at bounding box center [437, 345] width 132 height 28
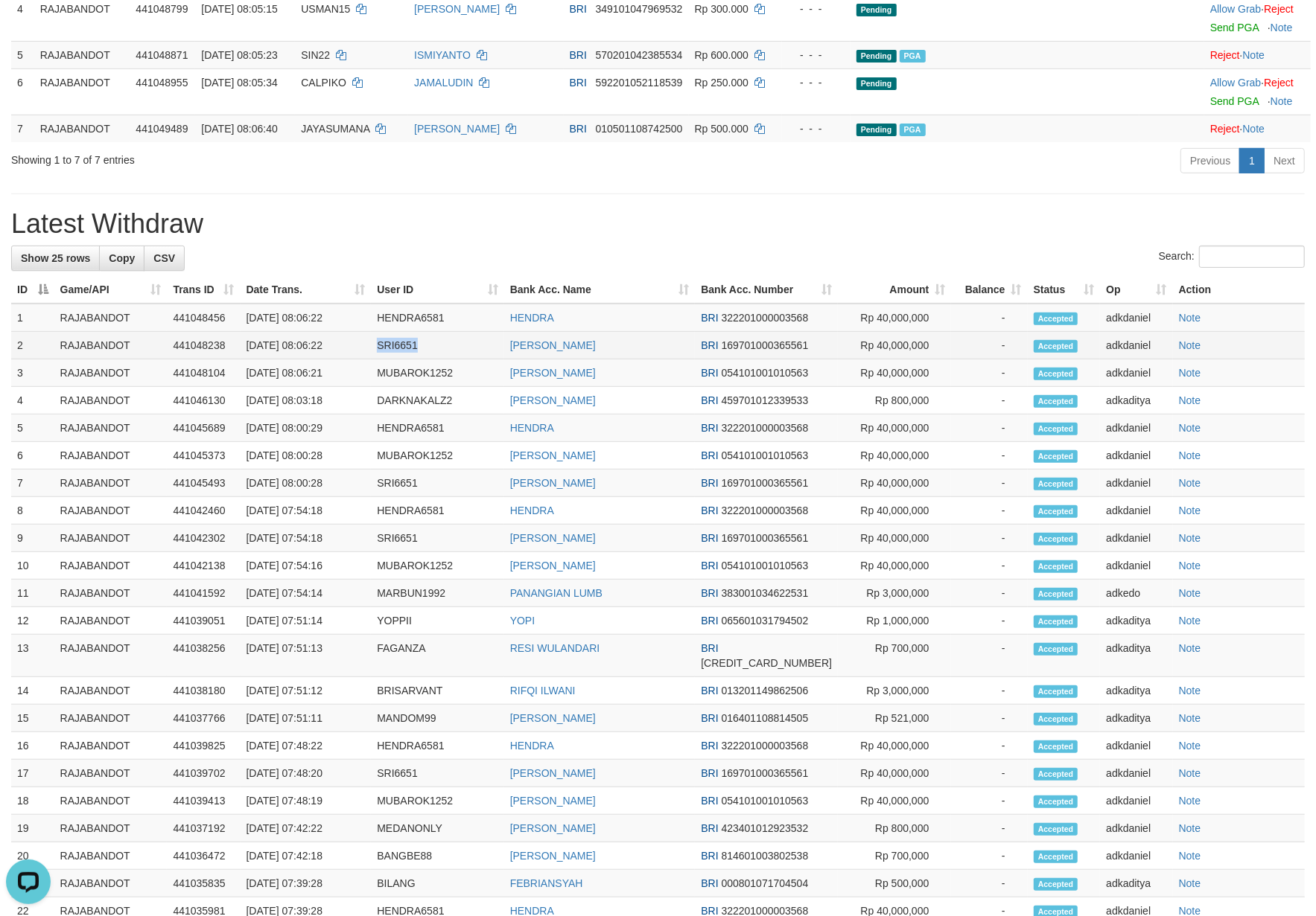
click at [404, 360] on td "SRI6651" at bounding box center [437, 345] width 132 height 28
copy td "SRI6651"
click at [421, 332] on td "HENDRA6581" at bounding box center [437, 318] width 132 height 28
click at [430, 332] on td "HENDRA6581" at bounding box center [437, 318] width 132 height 28
copy td "HENDRA6581"
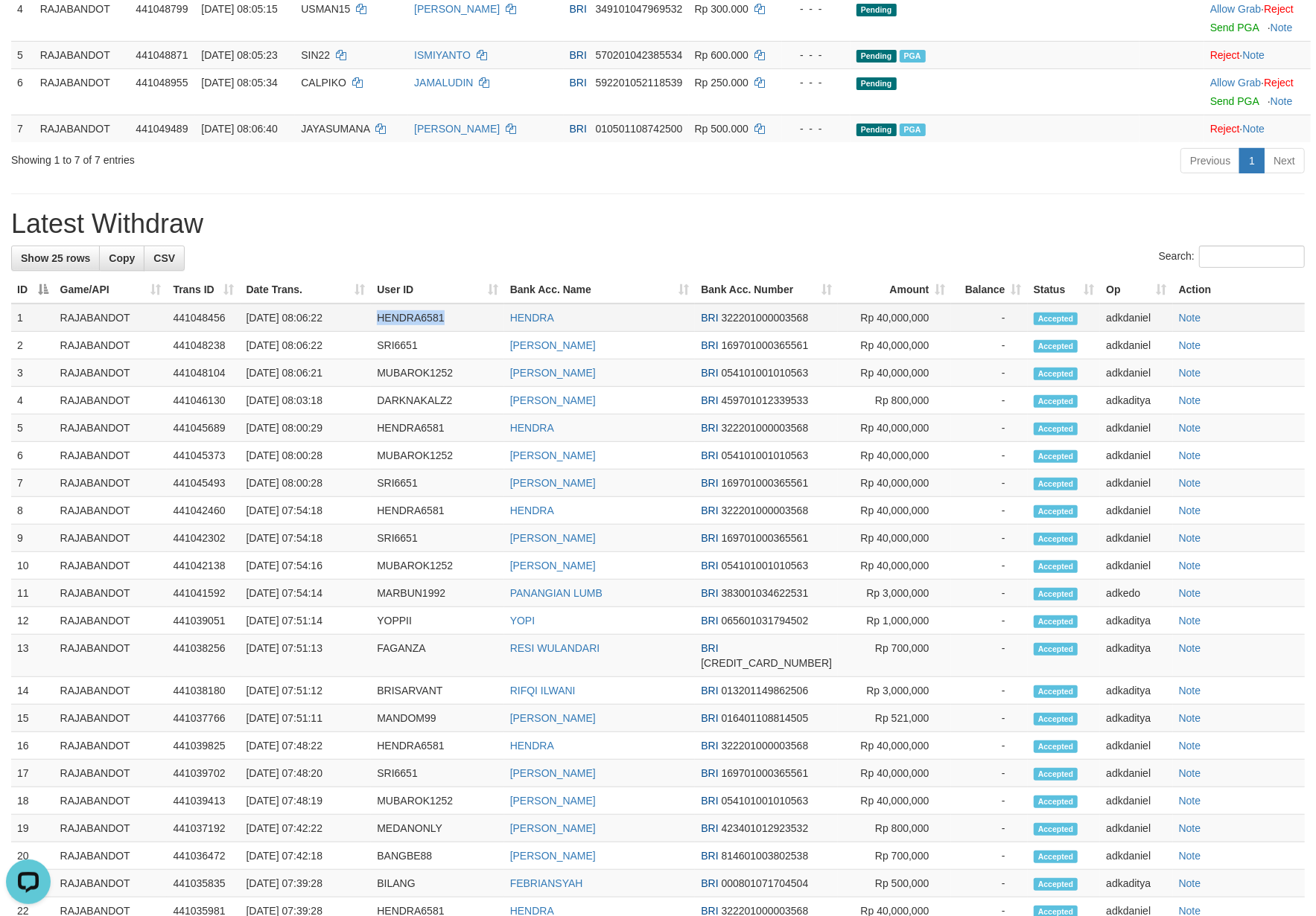
click at [430, 332] on td "HENDRA6581" at bounding box center [437, 318] width 132 height 28
